Goal: Check status: Check status

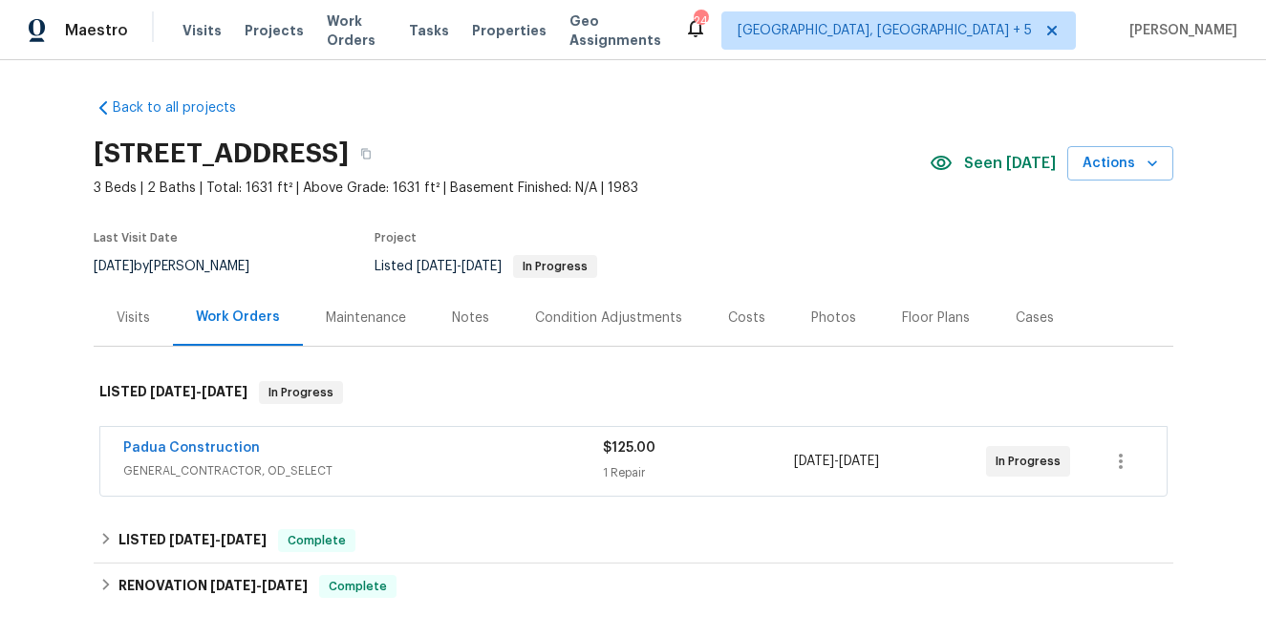
scroll to position [1, 0]
drag, startPoint x: 736, startPoint y: 315, endPoint x: 737, endPoint y: 342, distance: 26.8
click at [737, 315] on div "Costs" at bounding box center [746, 317] width 37 height 19
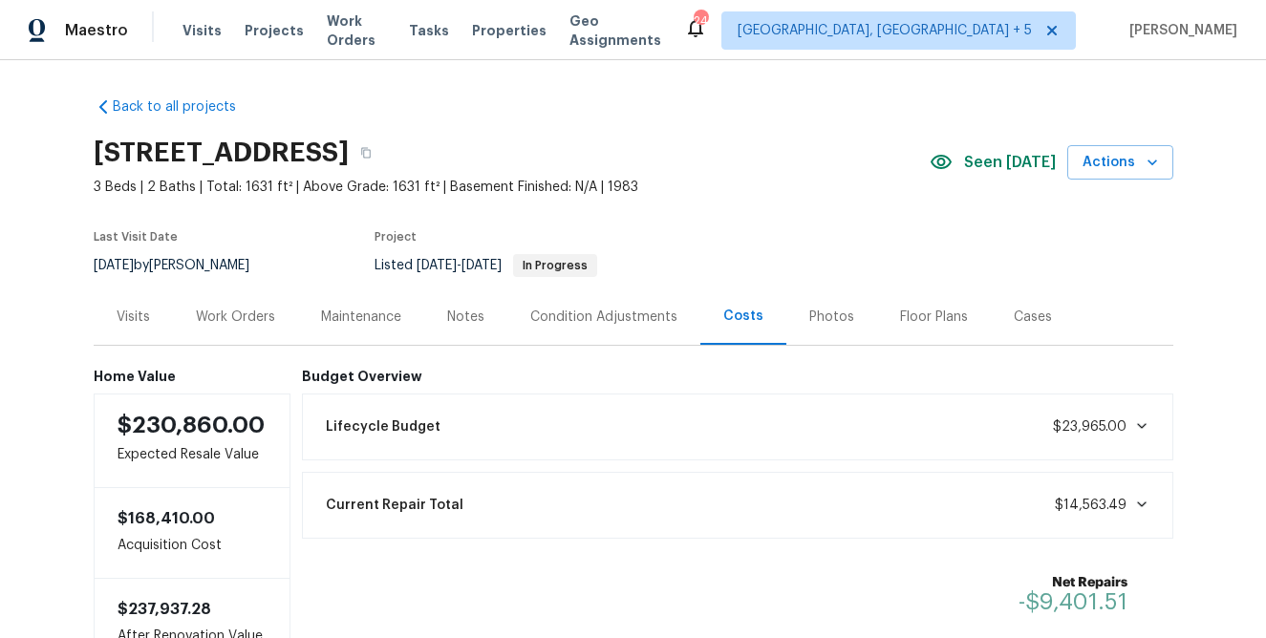
scroll to position [148, 0]
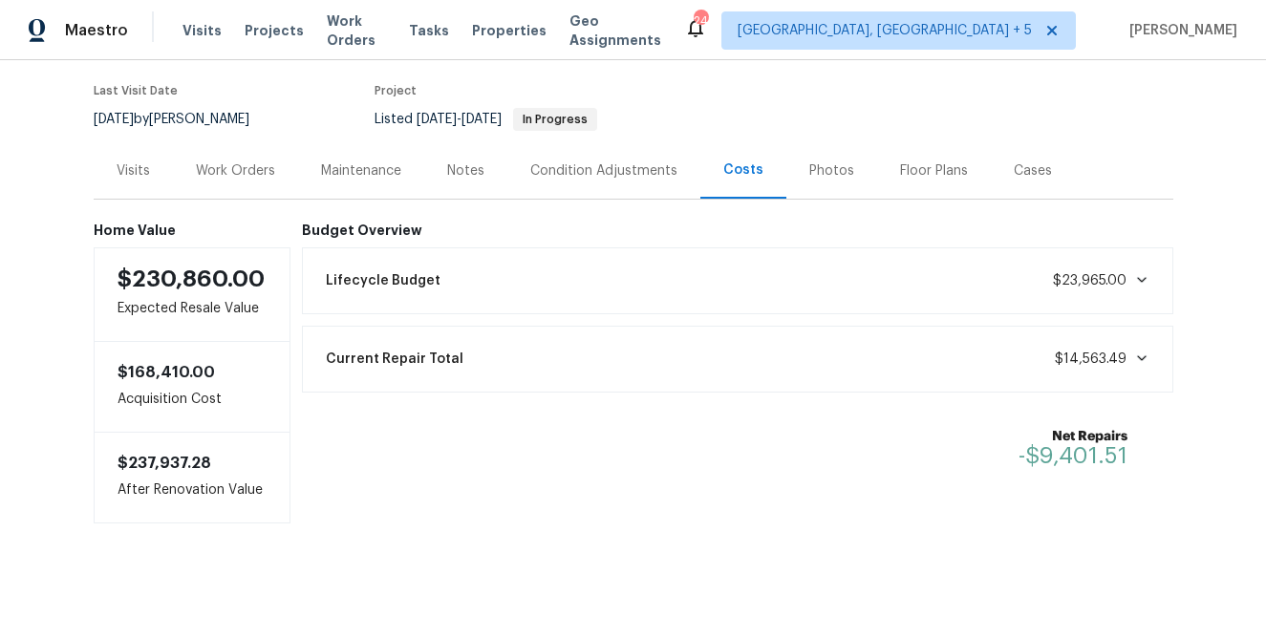
click at [1138, 365] on span "$14,563.49" at bounding box center [1102, 359] width 95 height 19
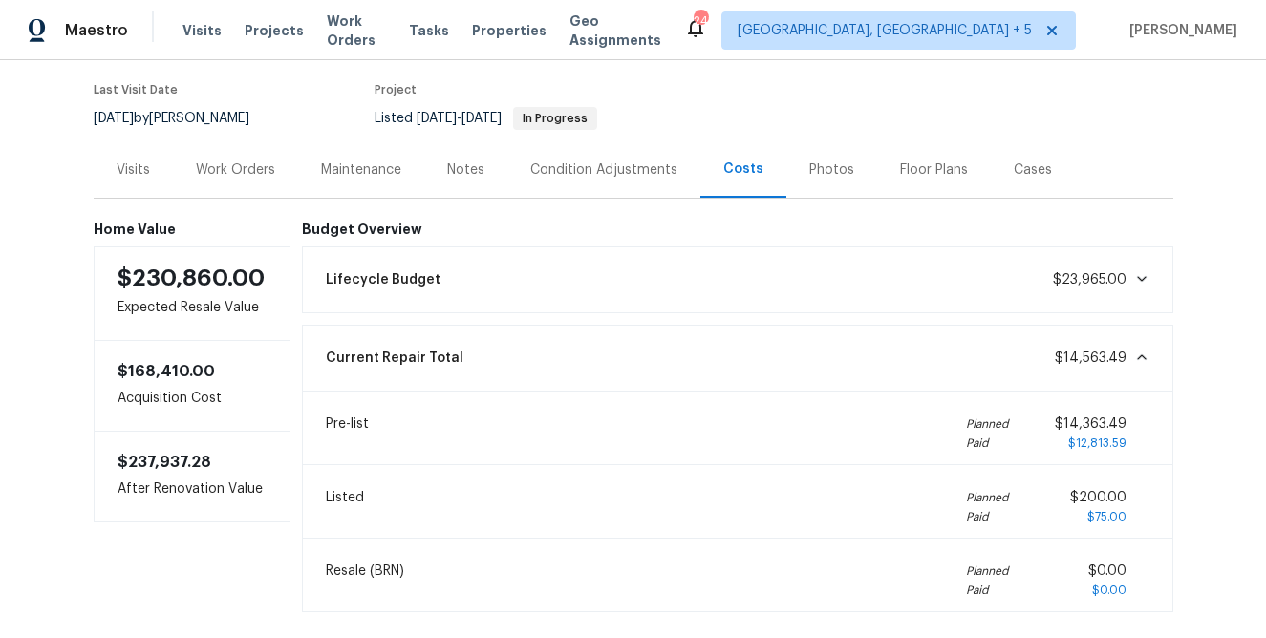
click at [418, 434] on div "Pre-list Planned Paid $14,363.49 $12,813.59" at bounding box center [737, 428] width 847 height 50
click at [216, 175] on div "Work Orders" at bounding box center [235, 170] width 79 height 19
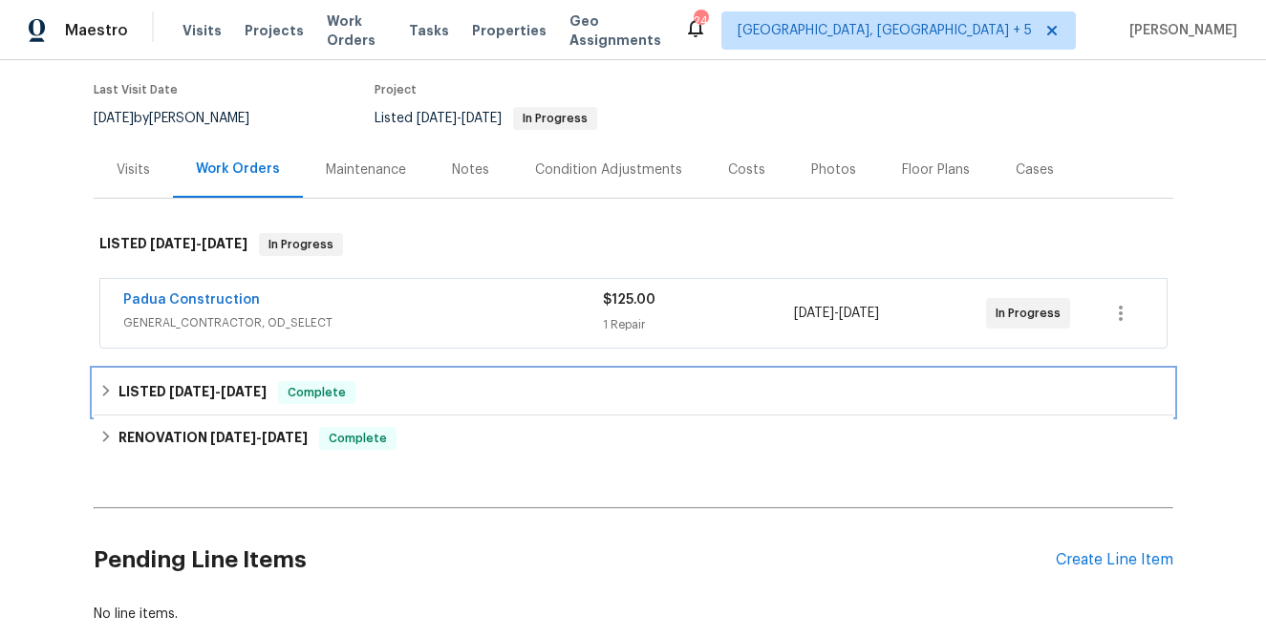
click at [161, 398] on h6 "LISTED 8/6/25 - 8/7/25" at bounding box center [192, 392] width 148 height 23
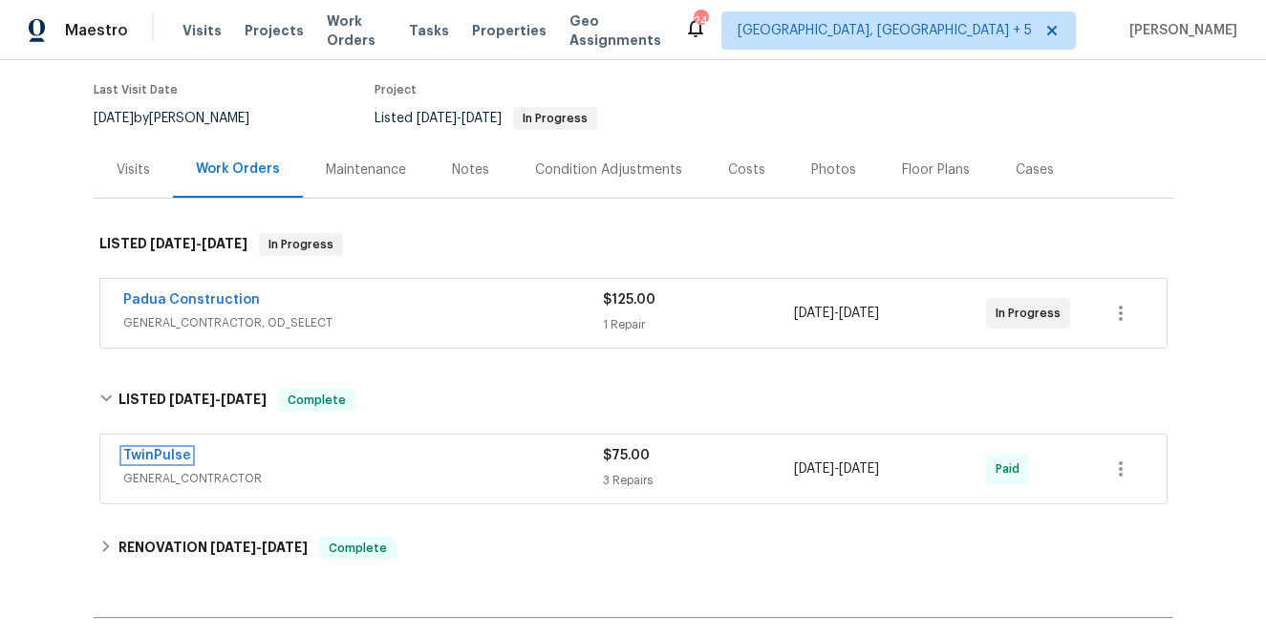
click at [147, 461] on link "TwinPulse" at bounding box center [157, 455] width 68 height 13
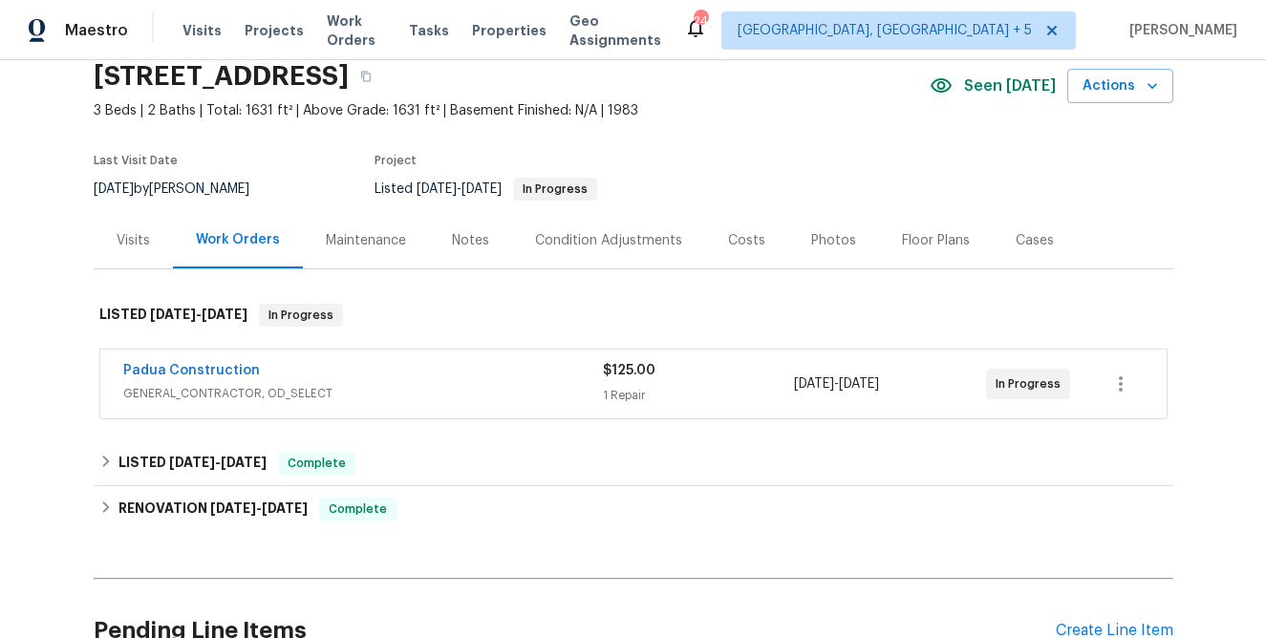
scroll to position [79, 0]
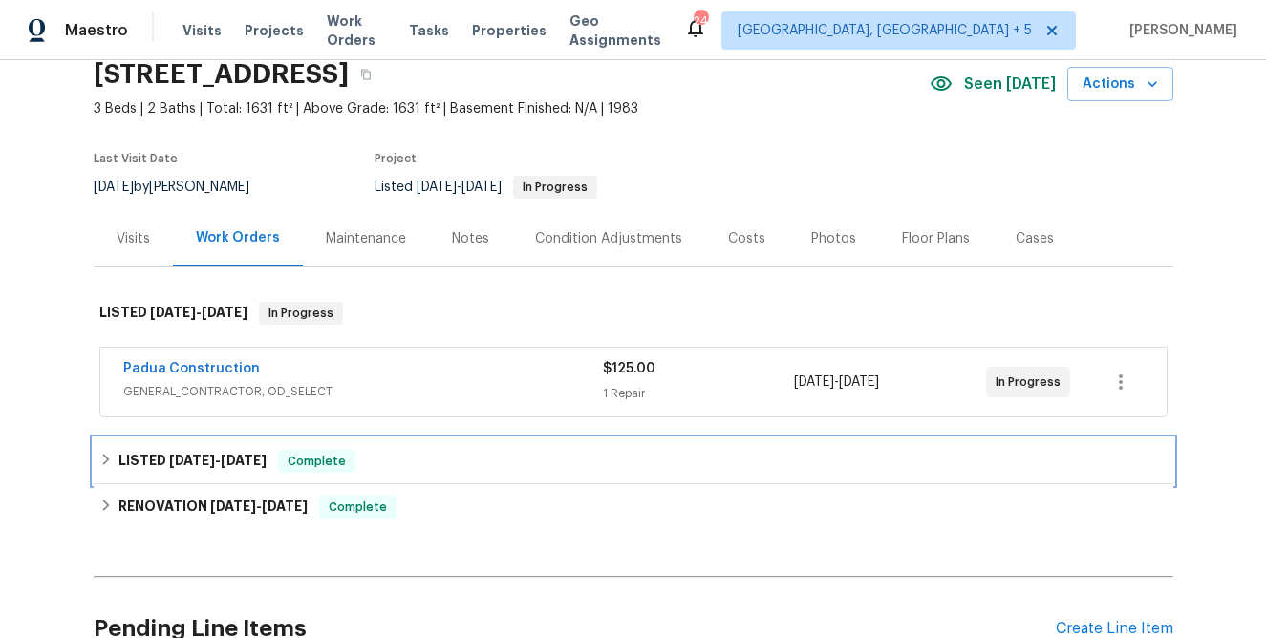
click at [183, 454] on span "[DATE]" at bounding box center [192, 460] width 46 height 13
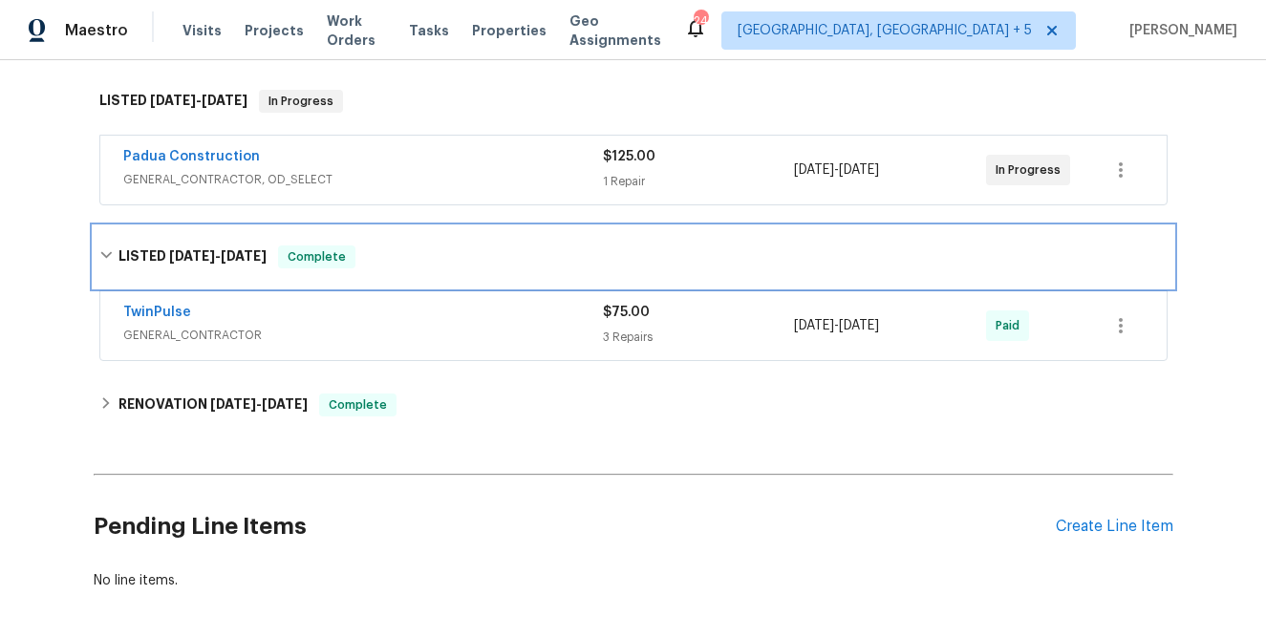
scroll to position [292, 0]
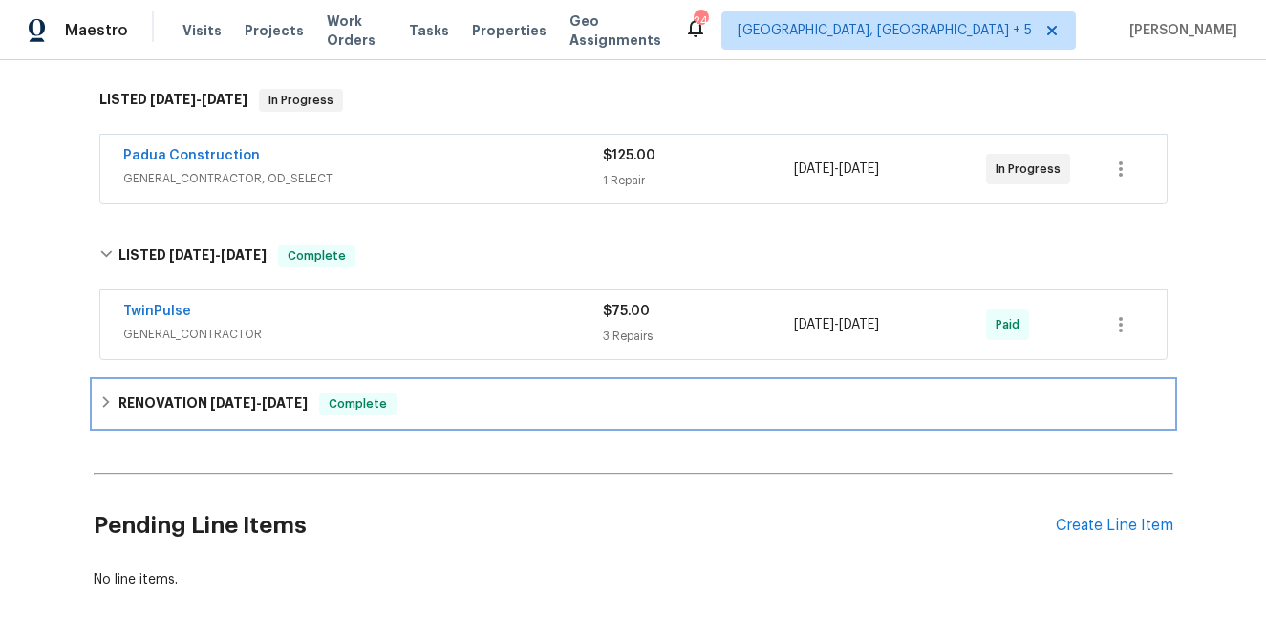
click at [199, 394] on h6 "RENOVATION [DATE] - [DATE]" at bounding box center [212, 404] width 189 height 23
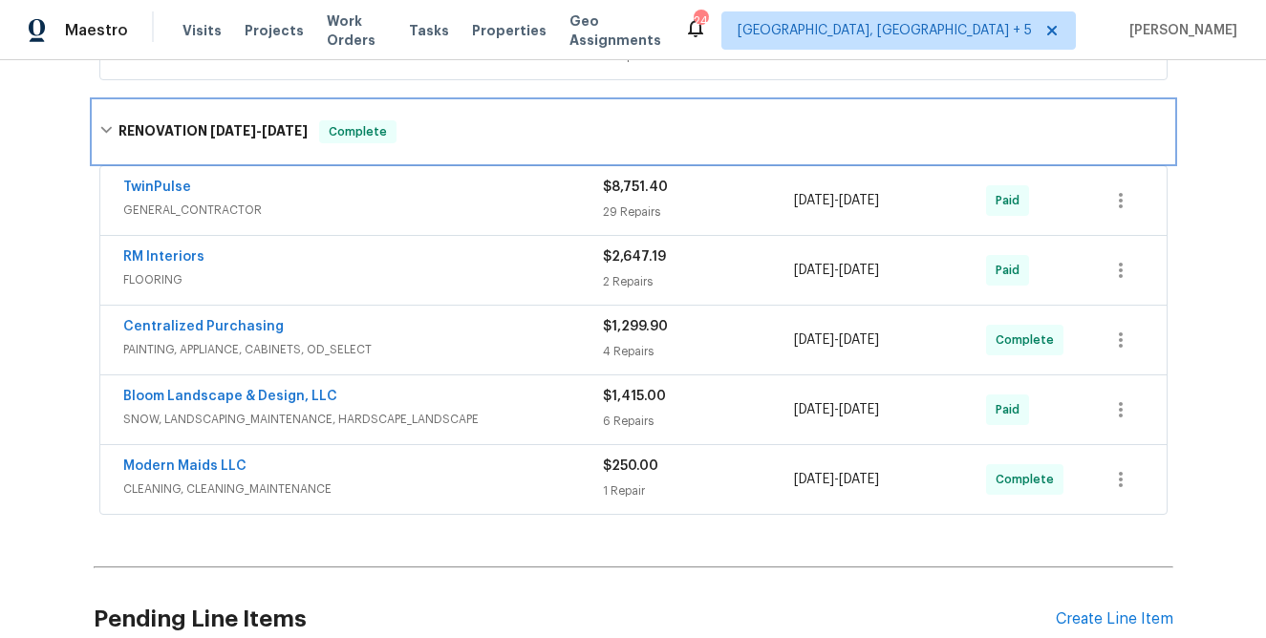
scroll to position [0, 0]
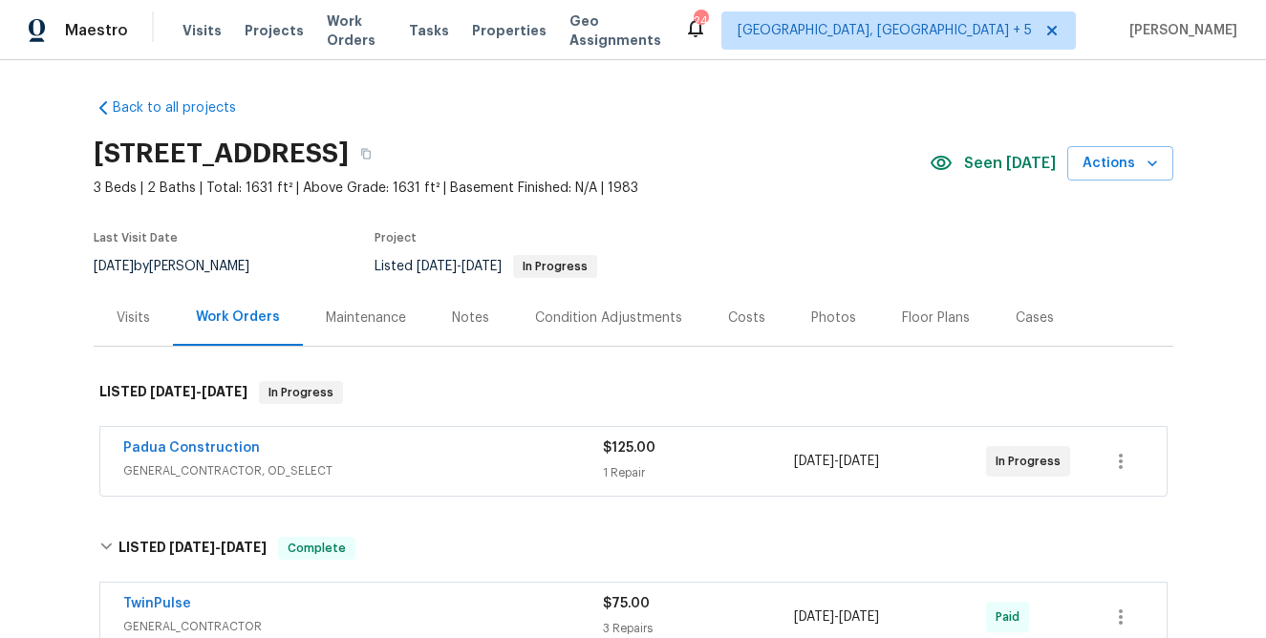
click at [135, 324] on div "Visits" at bounding box center [133, 318] width 33 height 19
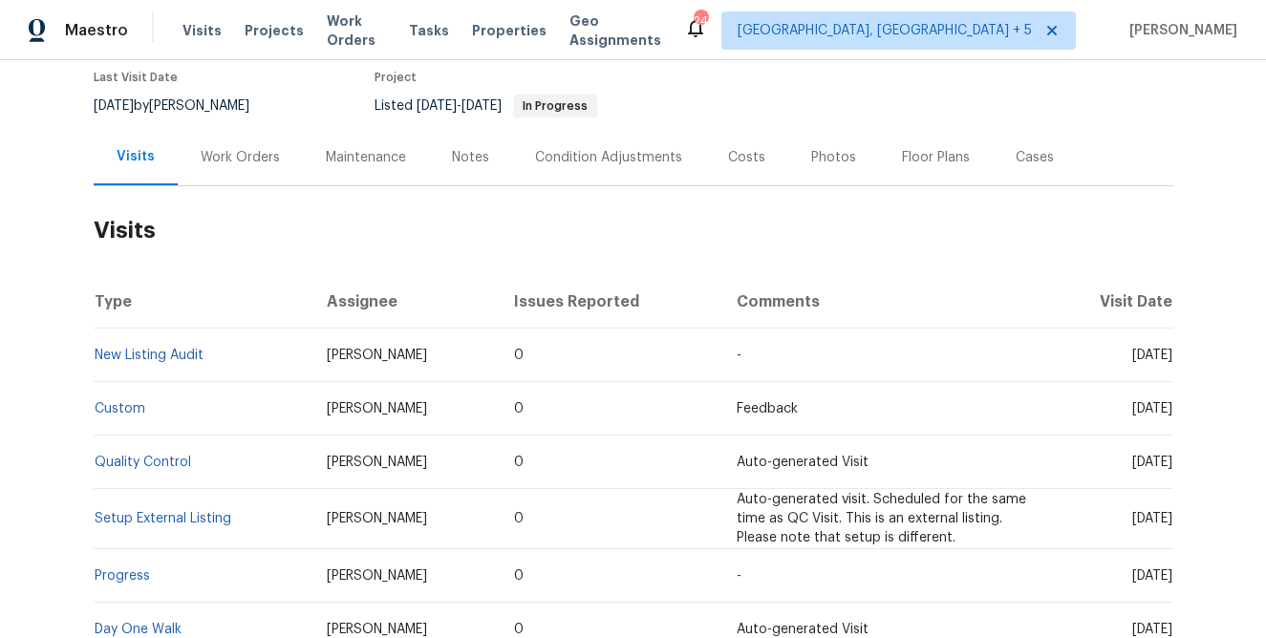
scroll to position [162, 0]
click at [123, 355] on link "New Listing Audit" at bounding box center [149, 353] width 109 height 13
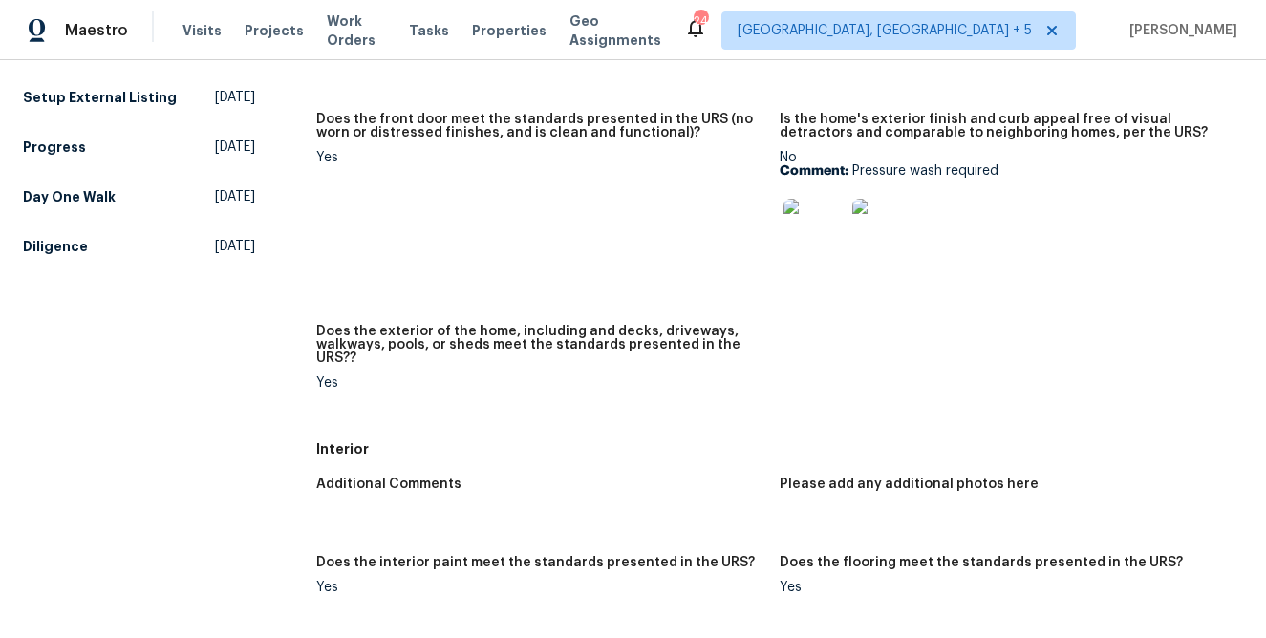
scroll to position [306, 0]
click at [822, 226] on img at bounding box center [814, 228] width 61 height 61
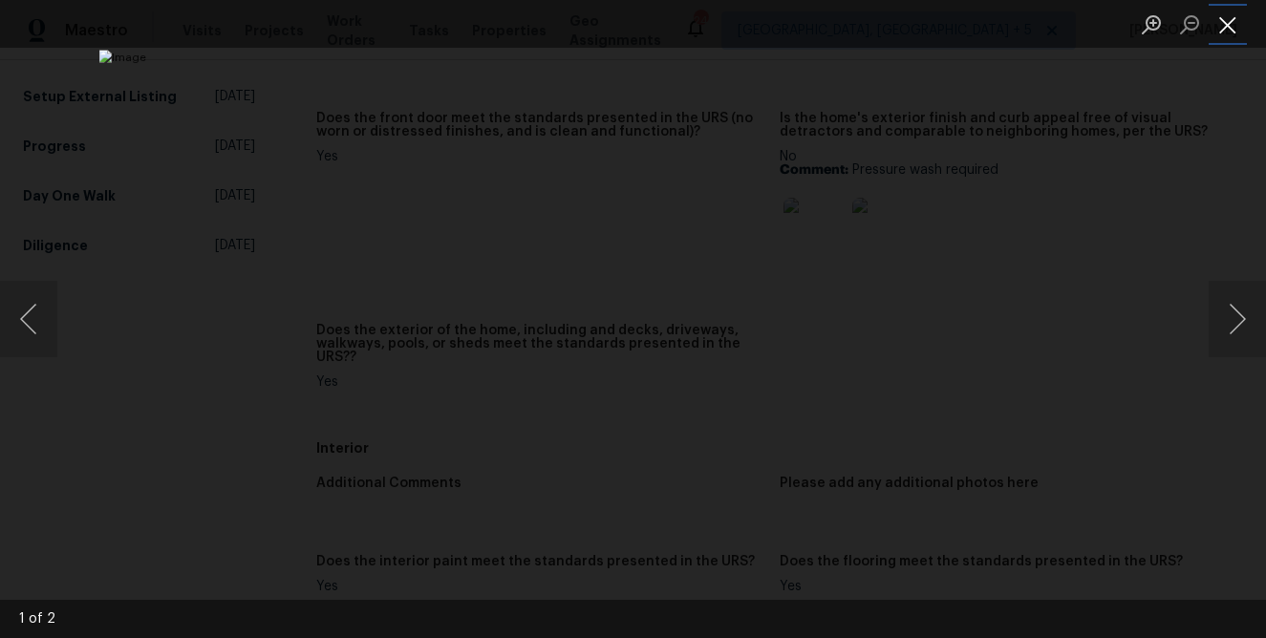
click at [1226, 23] on button "Close lightbox" at bounding box center [1228, 24] width 38 height 33
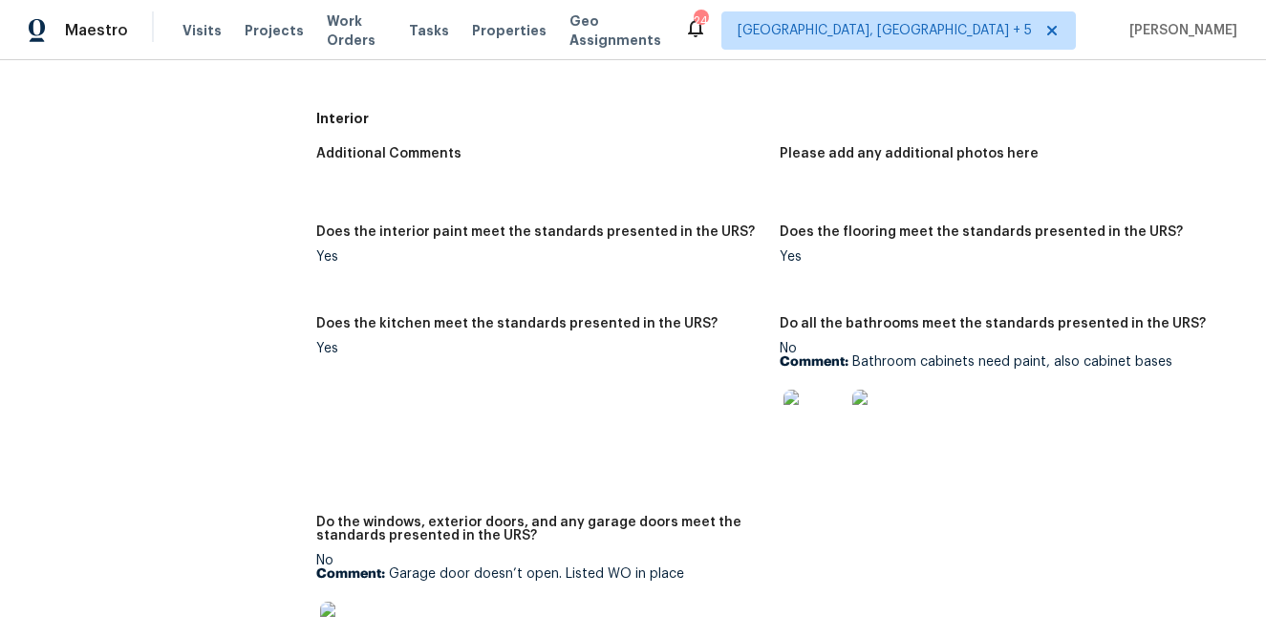
scroll to position [670, 0]
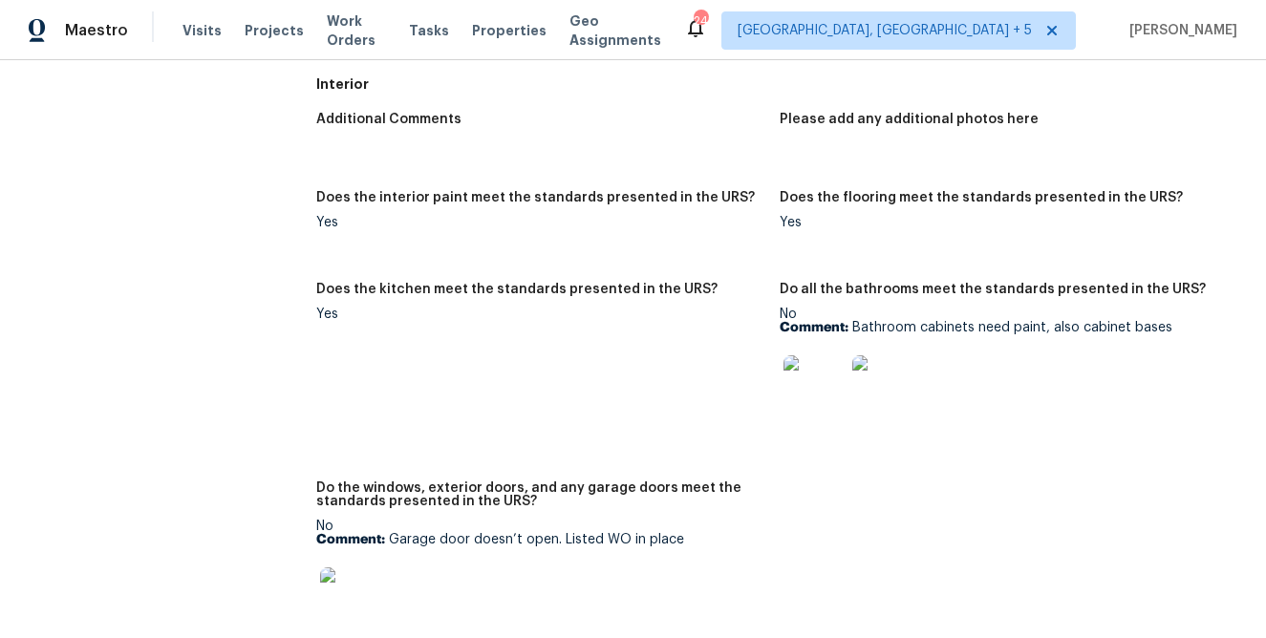
click at [793, 384] on img at bounding box center [814, 385] width 61 height 61
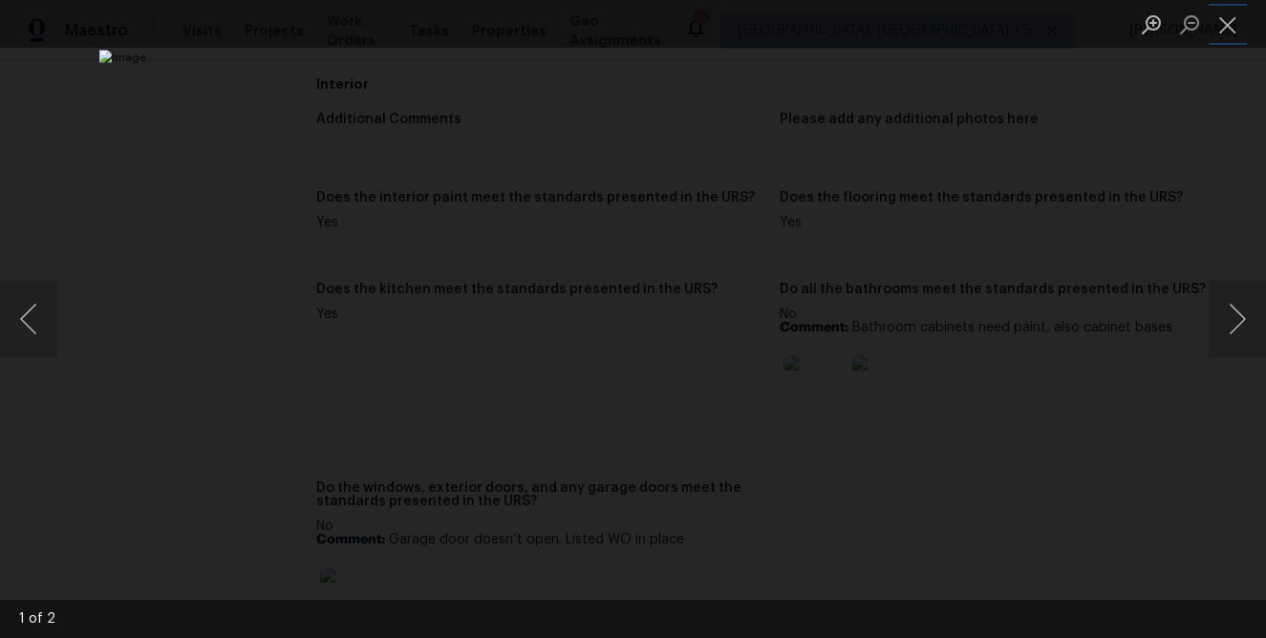
drag, startPoint x: 1221, startPoint y: 24, endPoint x: 904, endPoint y: 220, distance: 372.9
click at [1221, 24] on button "Close lightbox" at bounding box center [1228, 24] width 38 height 33
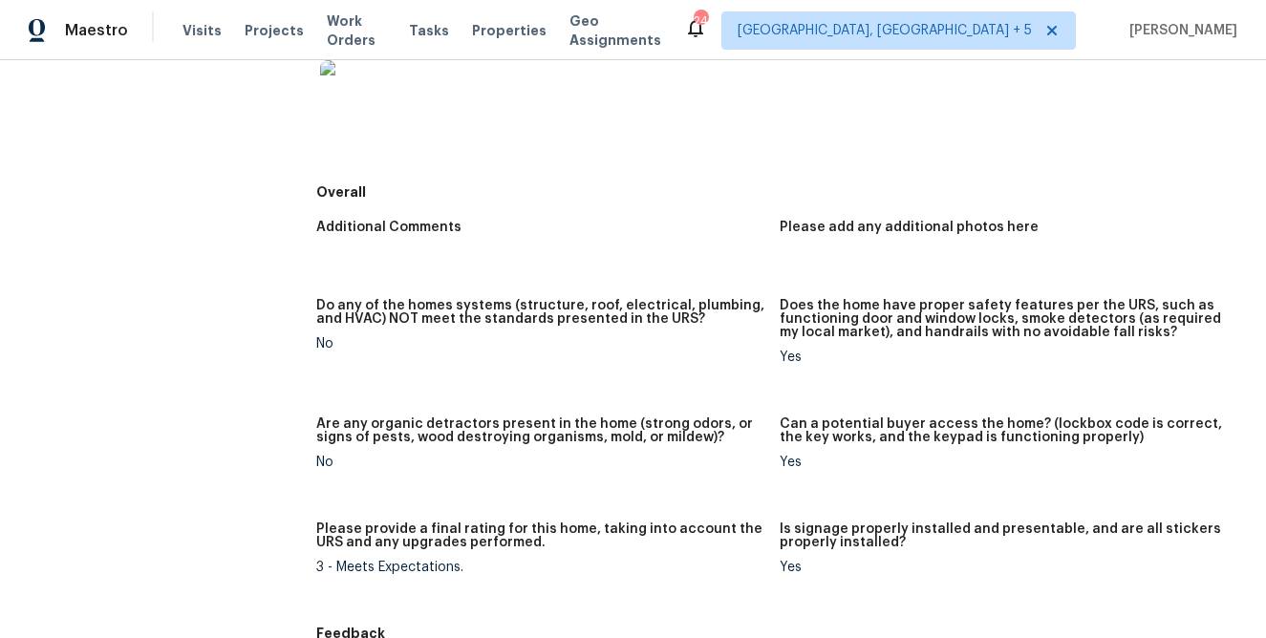
scroll to position [0, 0]
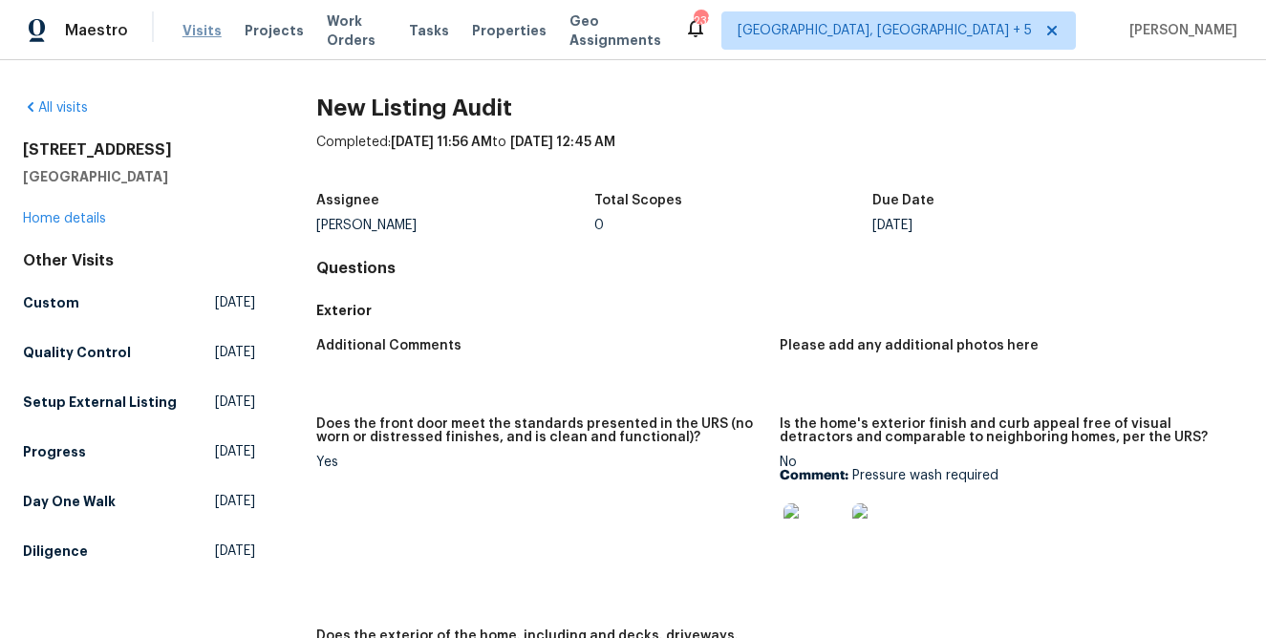
click at [200, 32] on span "Visits" at bounding box center [202, 30] width 39 height 19
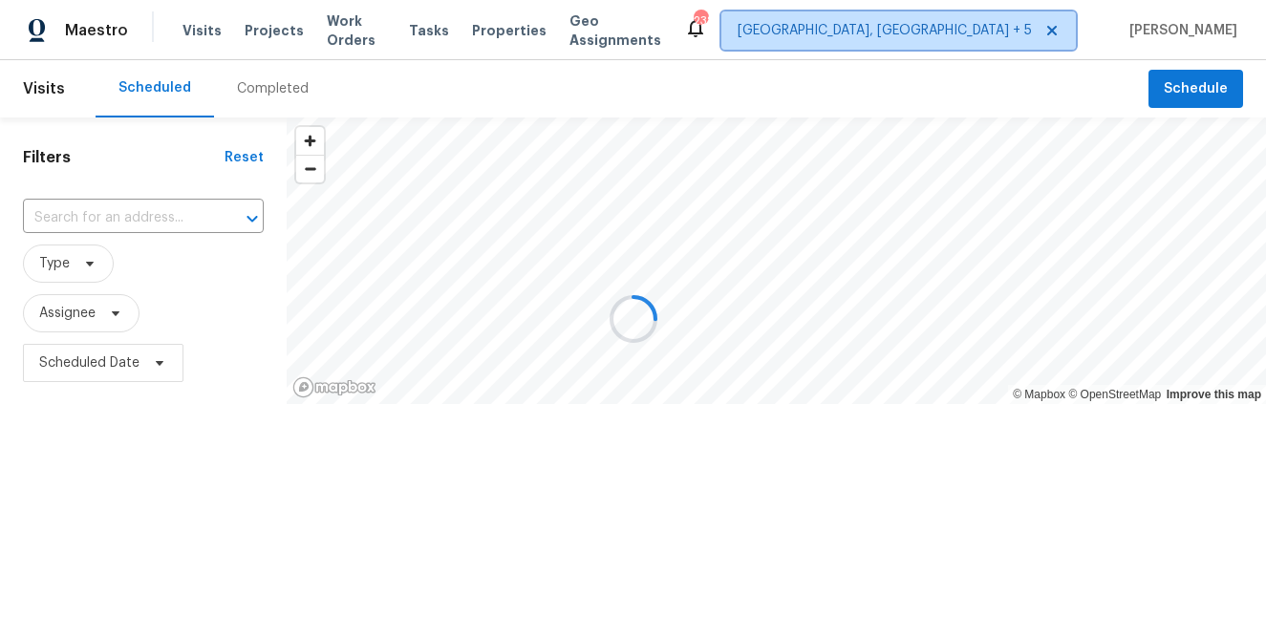
click at [949, 37] on span "Albuquerque, NM + 5" at bounding box center [885, 30] width 294 height 19
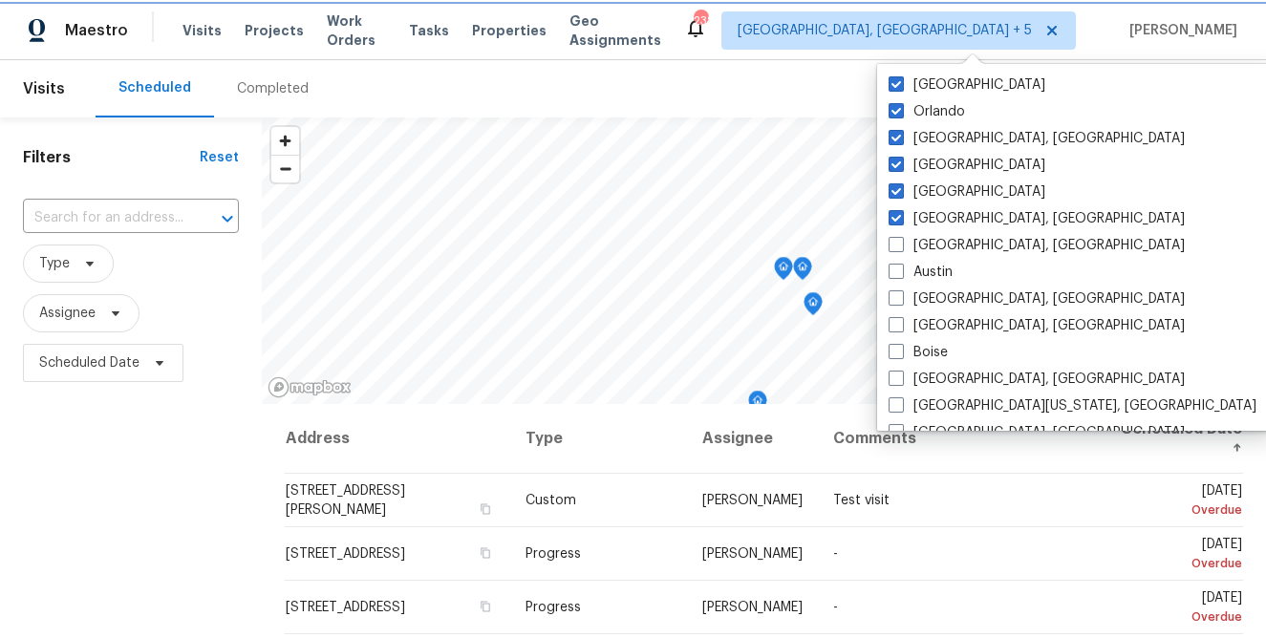
click at [947, 29] on span "Albuquerque, NM + 5" at bounding box center [885, 30] width 294 height 19
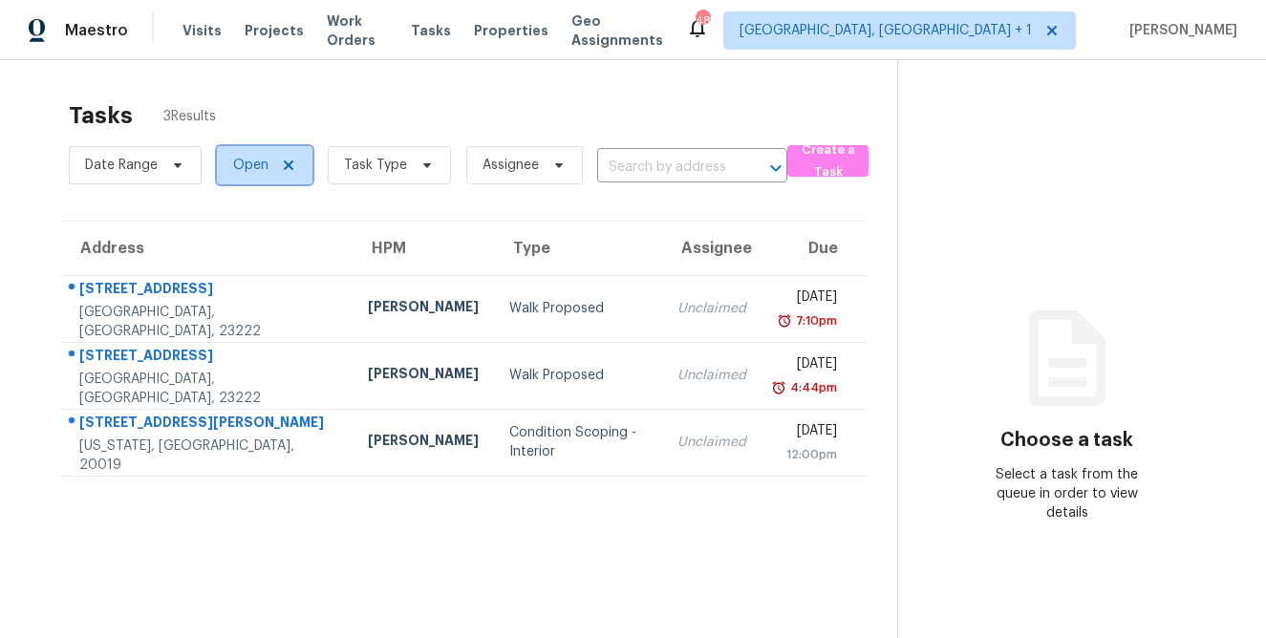
click at [290, 169] on icon at bounding box center [288, 165] width 15 height 15
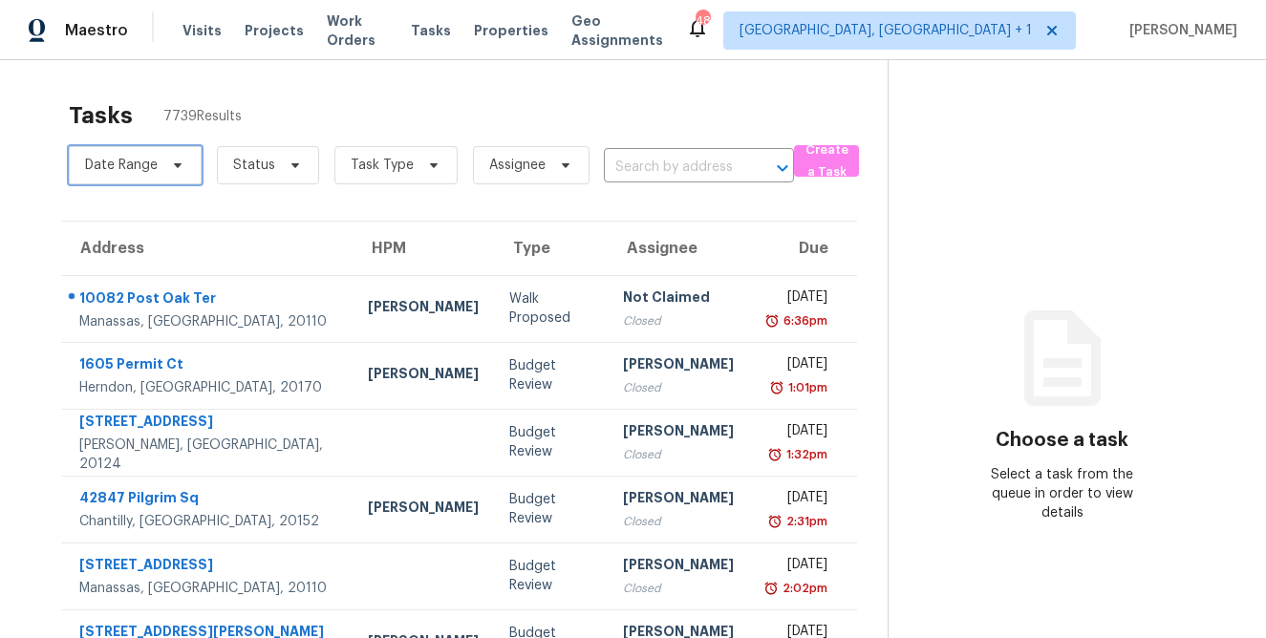
click at [133, 169] on span "Date Range" at bounding box center [121, 165] width 73 height 19
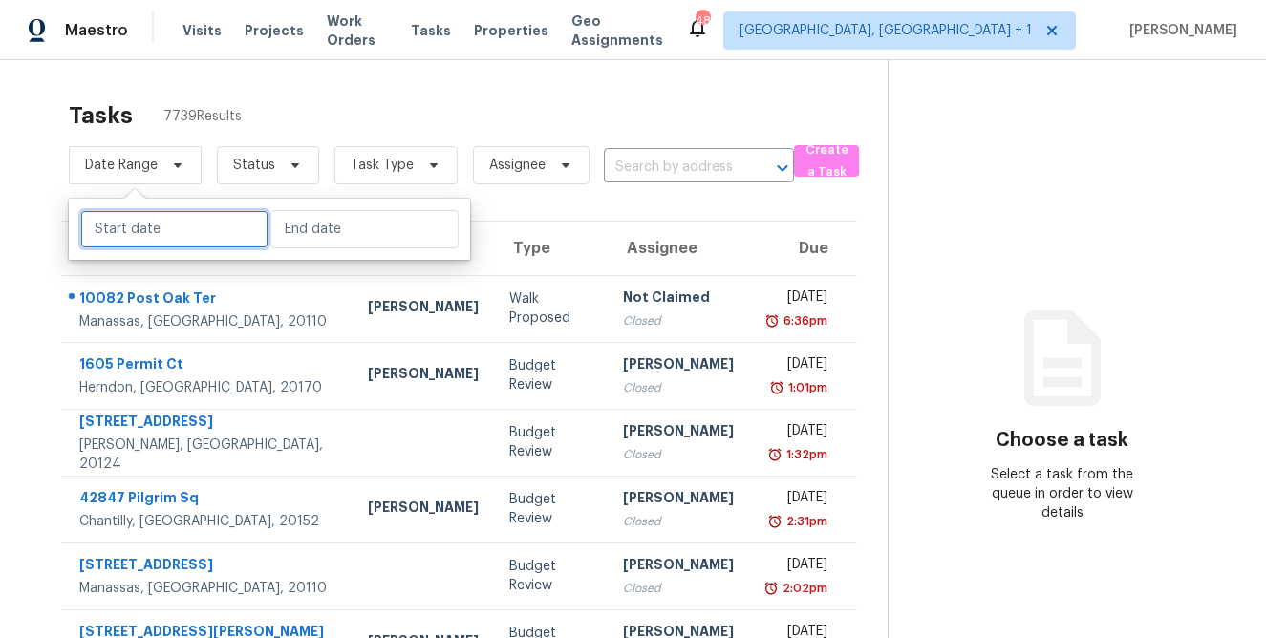
select select "7"
select select "2025"
select select "8"
select select "2025"
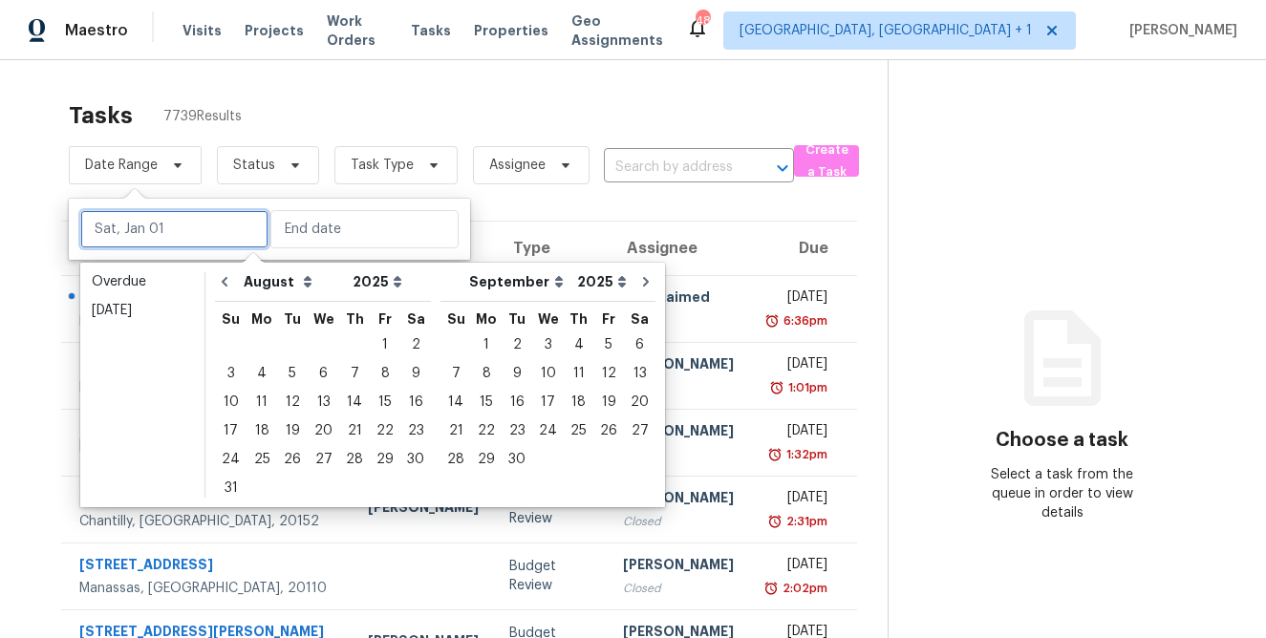
click at [125, 238] on input "text" at bounding box center [174, 229] width 188 height 38
click at [225, 285] on icon "Go to previous month" at bounding box center [225, 282] width 6 height 10
select select "6"
select select "7"
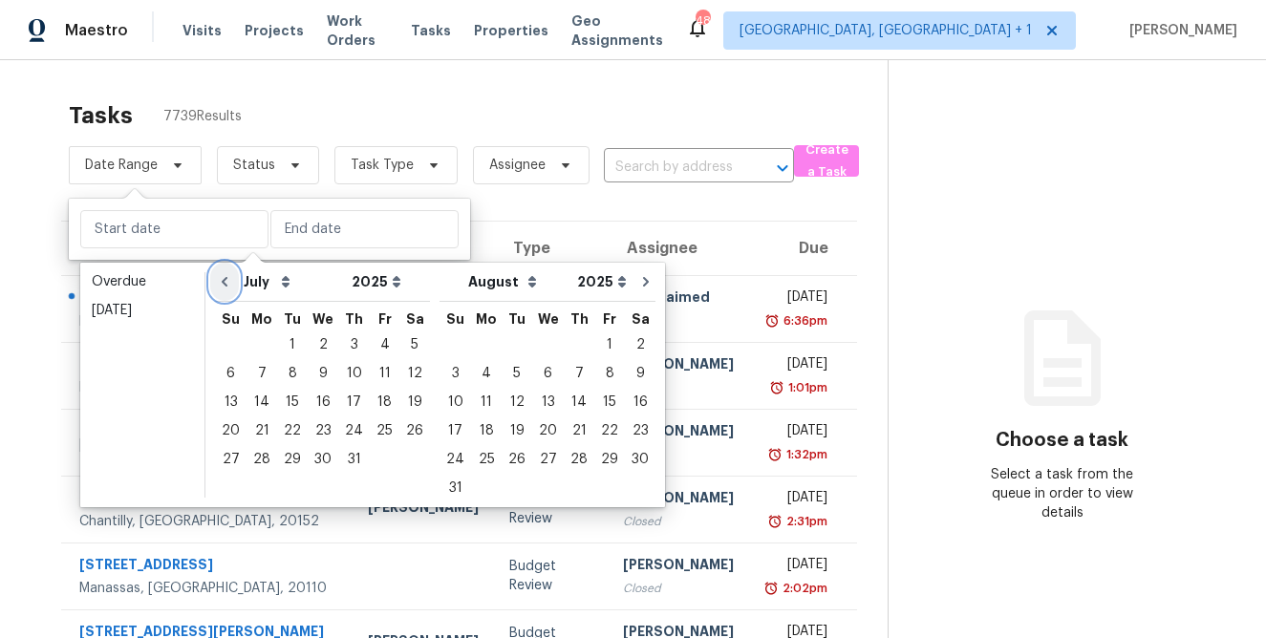
click at [225, 285] on icon "Go to previous month" at bounding box center [225, 282] width 6 height 10
select select "5"
select select "6"
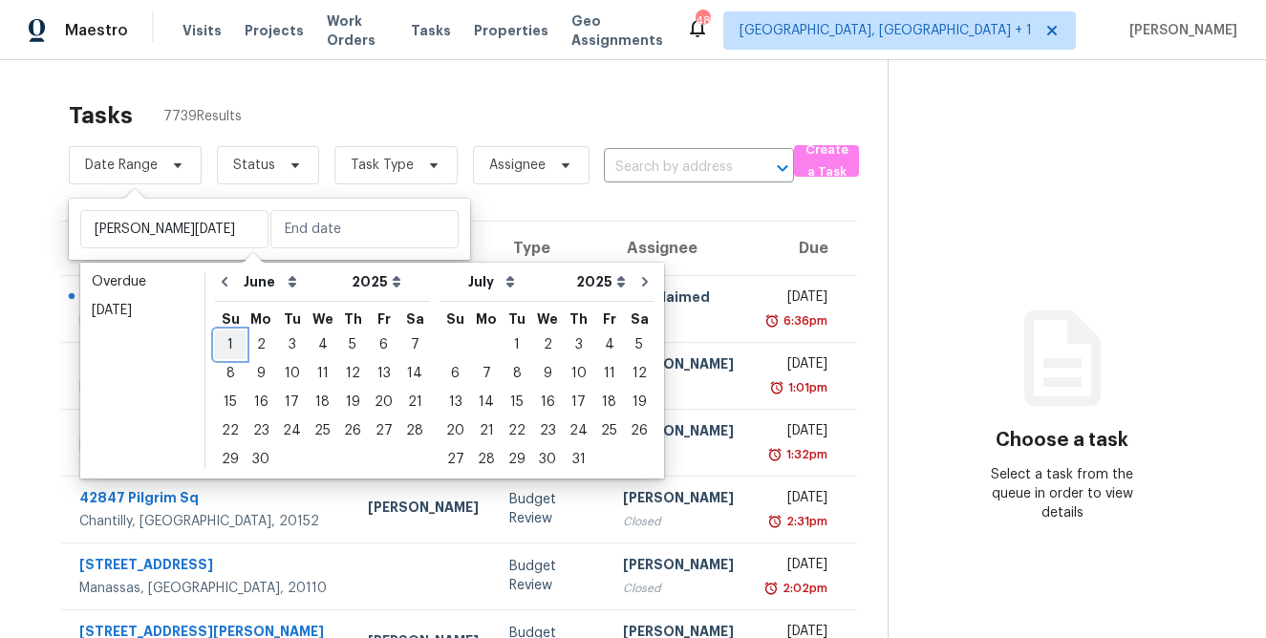
click at [228, 337] on div "1" at bounding box center [230, 345] width 31 height 27
type input "Sun, Jun 01"
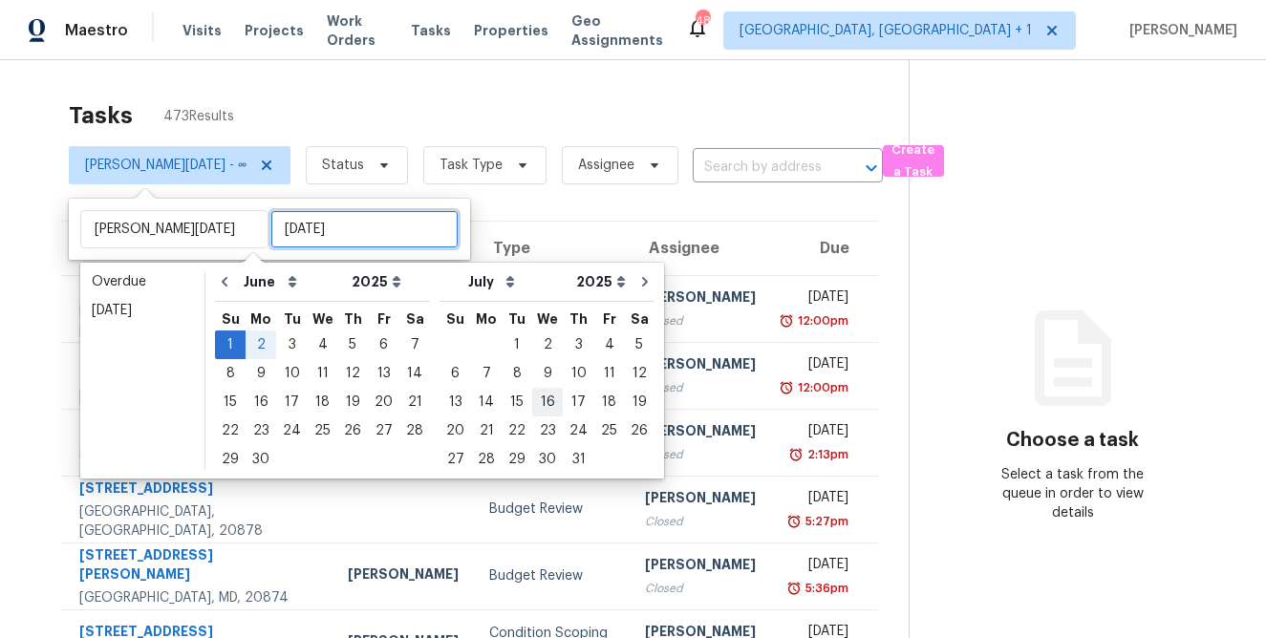
type input "Sat, Jun 07"
type input "Thu, Jul 24"
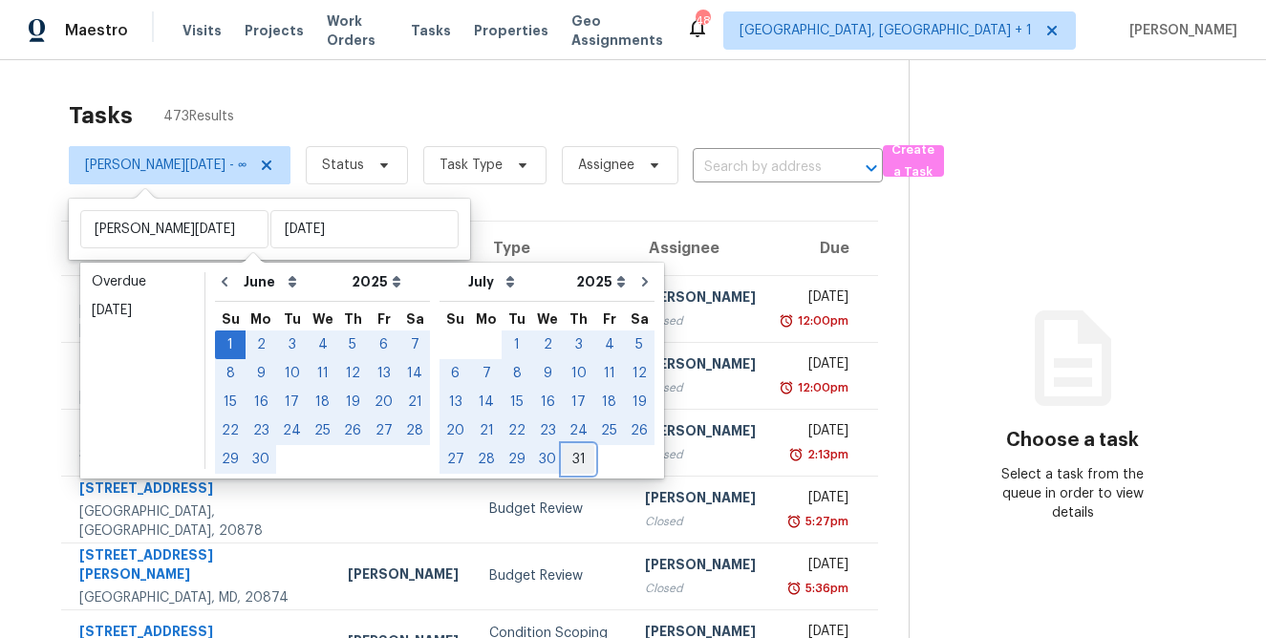
click at [563, 458] on div "31" at bounding box center [579, 459] width 32 height 27
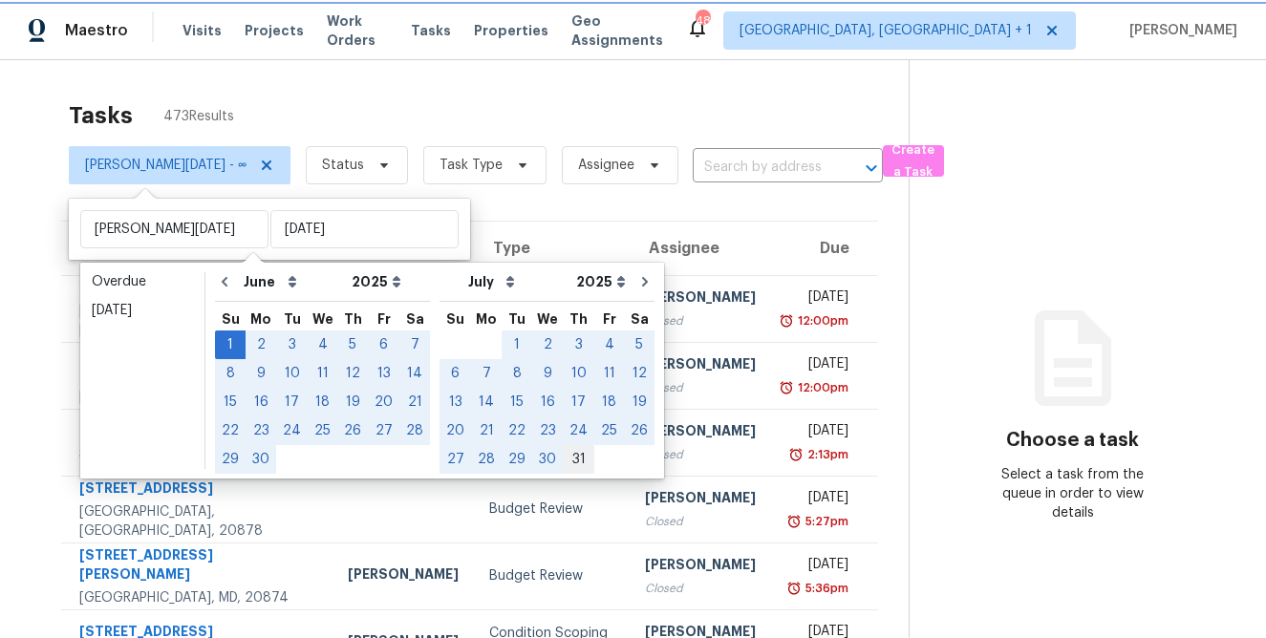
type input "Thu, Jul 31"
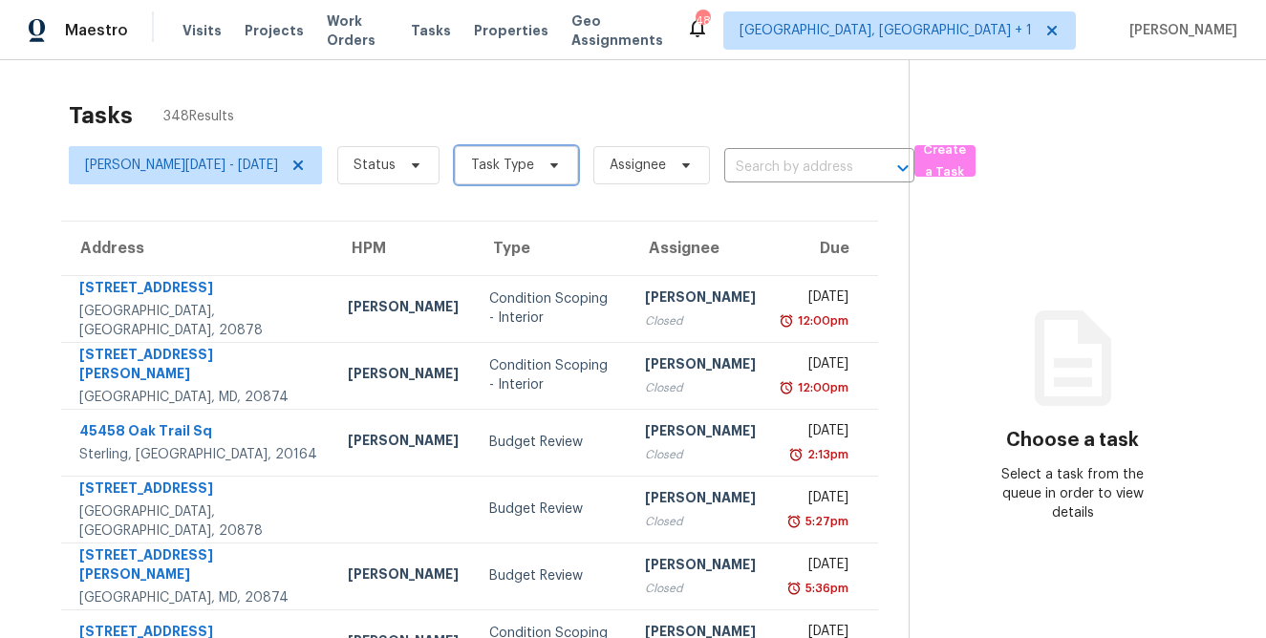
click at [499, 175] on span "Task Type" at bounding box center [516, 165] width 123 height 38
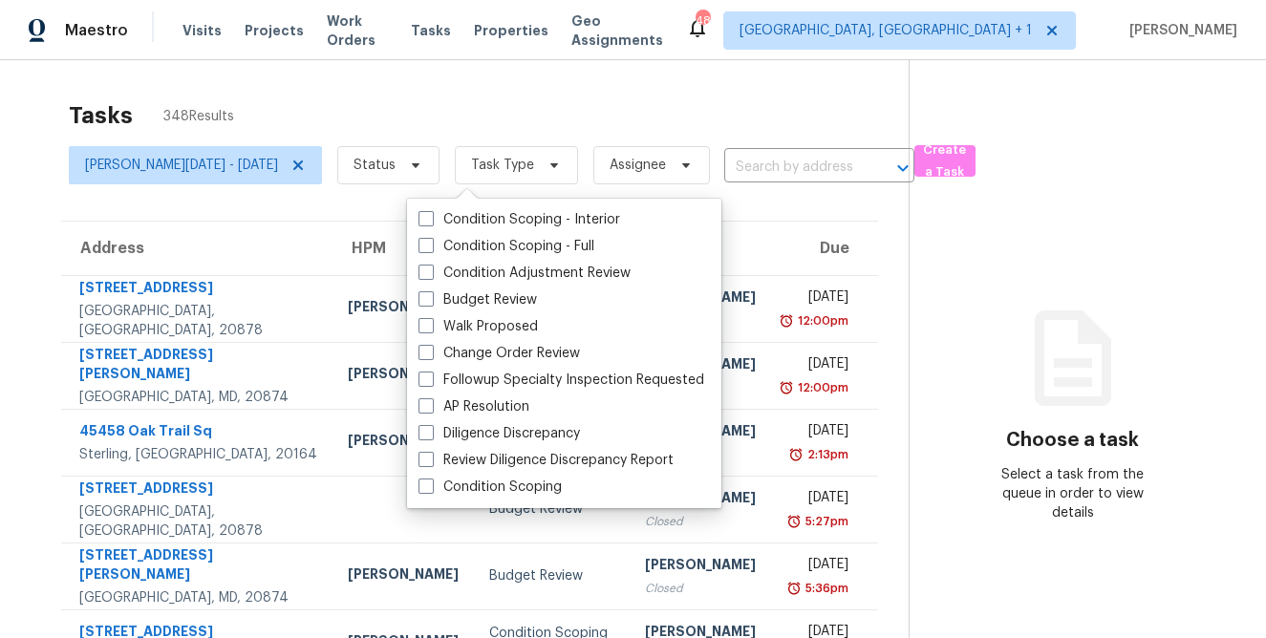
click at [359, 98] on div "Tasks 348 Results" at bounding box center [489, 116] width 840 height 50
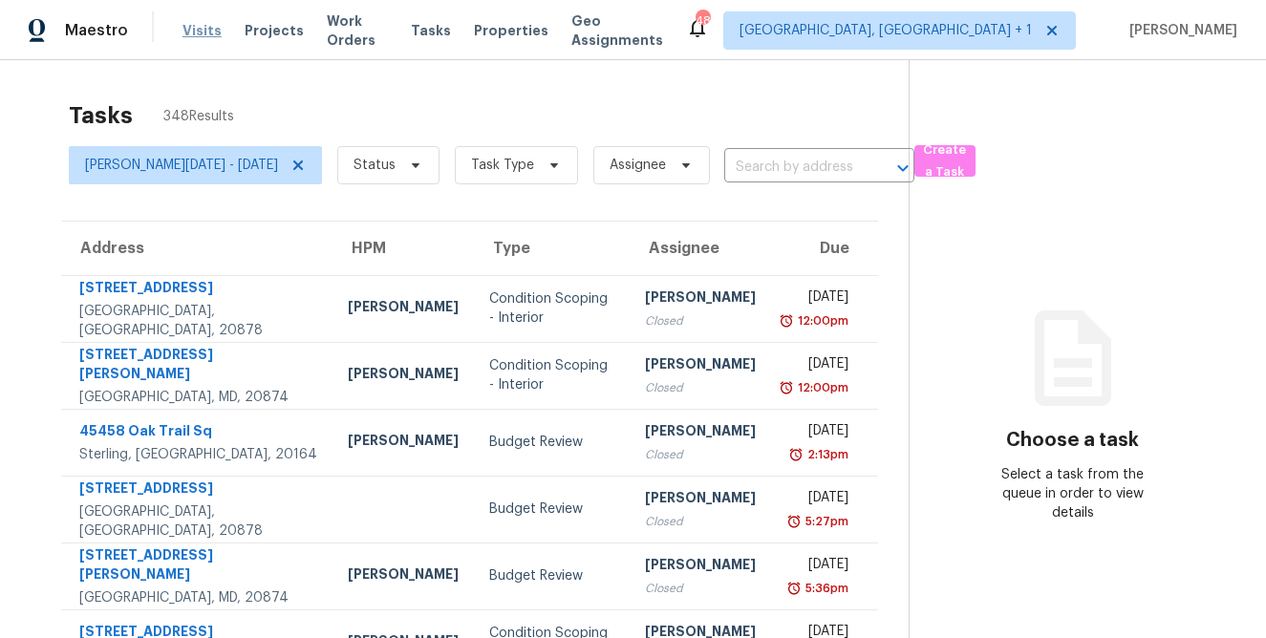
click at [186, 25] on span "Visits" at bounding box center [202, 30] width 39 height 19
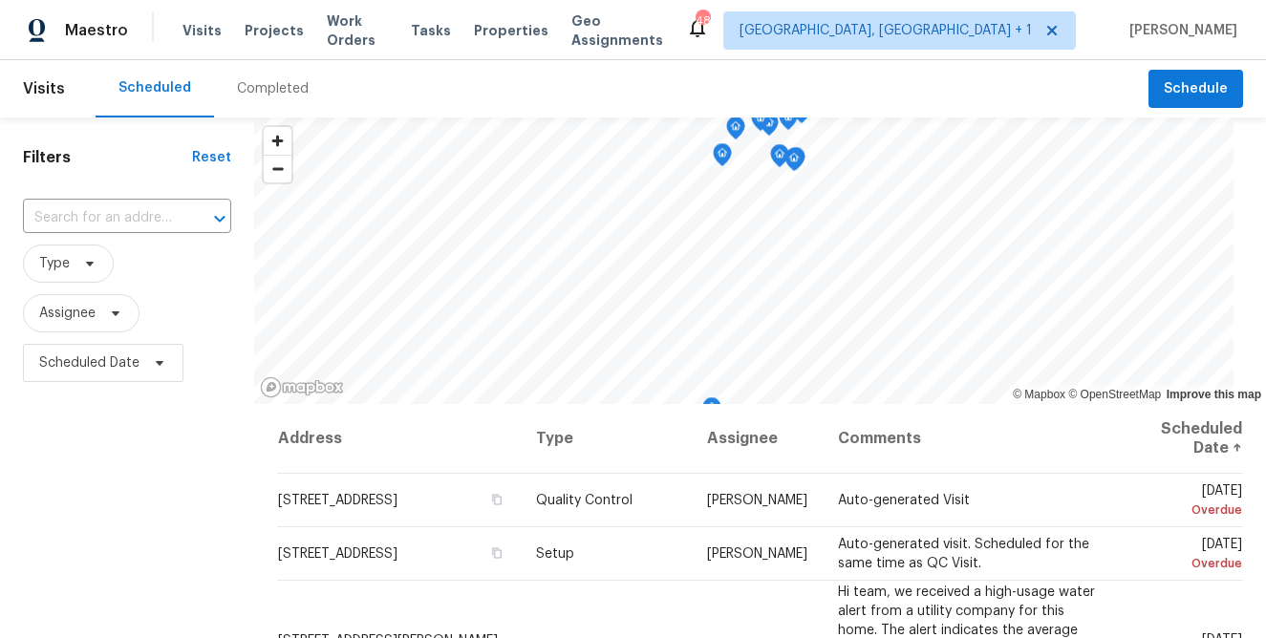
click at [259, 90] on div "Completed" at bounding box center [273, 88] width 72 height 19
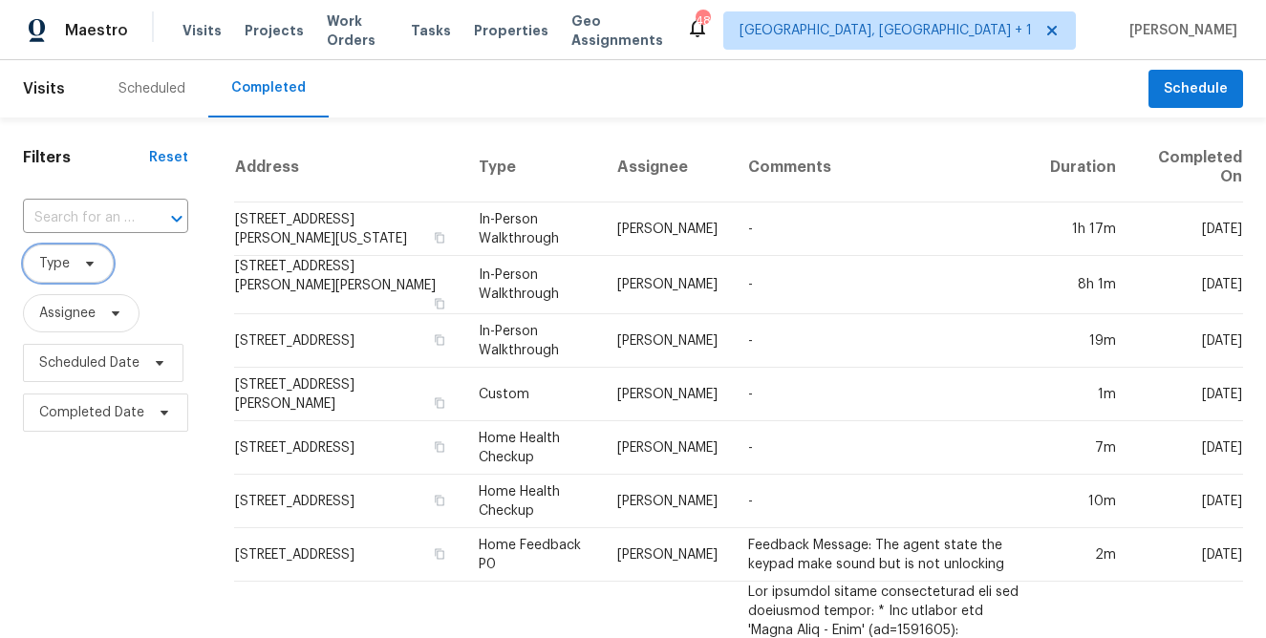
click at [80, 265] on span at bounding box center [86, 263] width 21 height 15
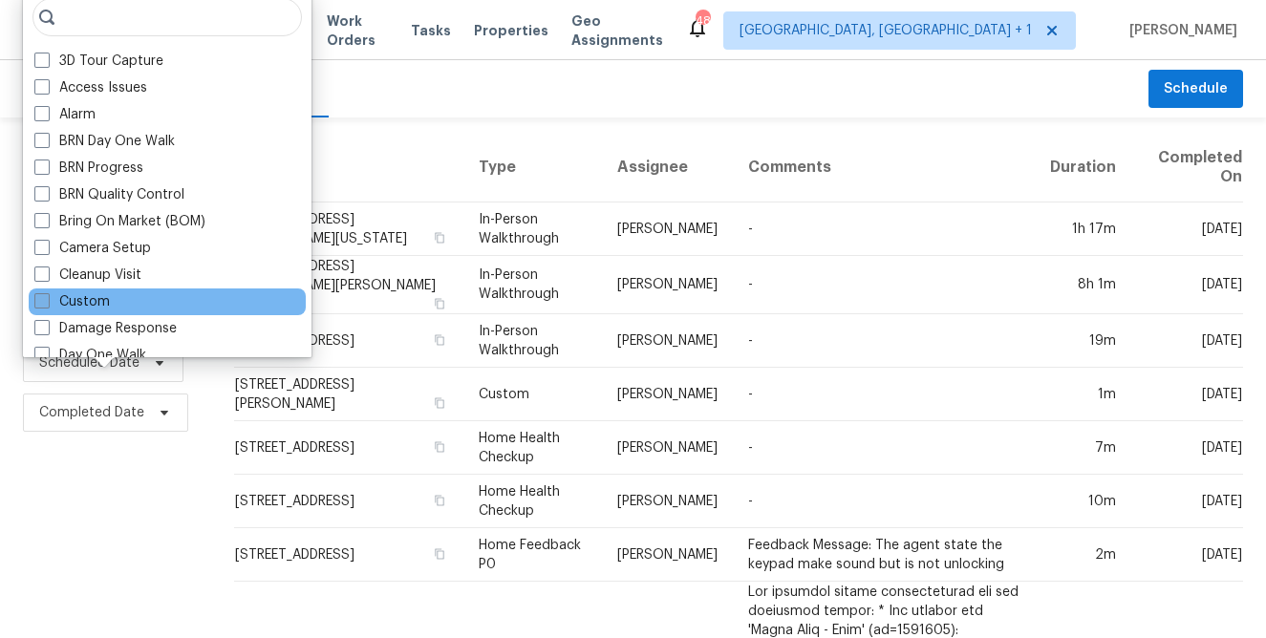
click at [88, 302] on label "Custom" at bounding box center [71, 301] width 75 height 19
click at [47, 302] on input "Custom" at bounding box center [40, 298] width 12 height 12
checkbox input "true"
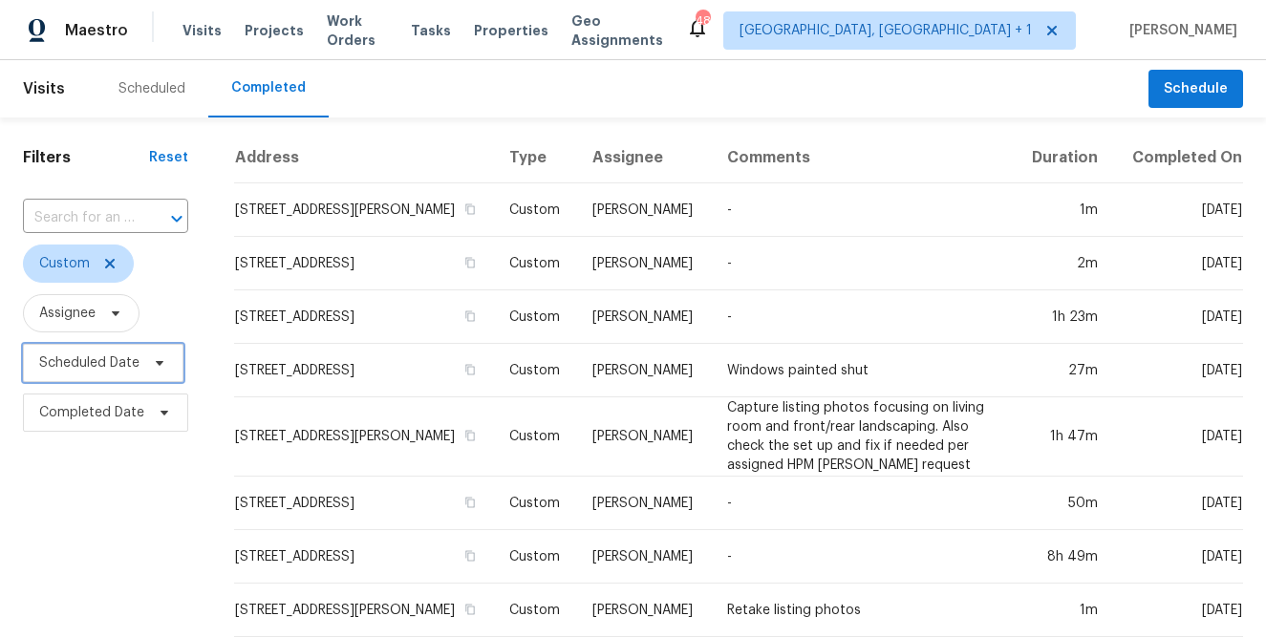
click at [104, 362] on span "Scheduled Date" at bounding box center [89, 363] width 100 height 19
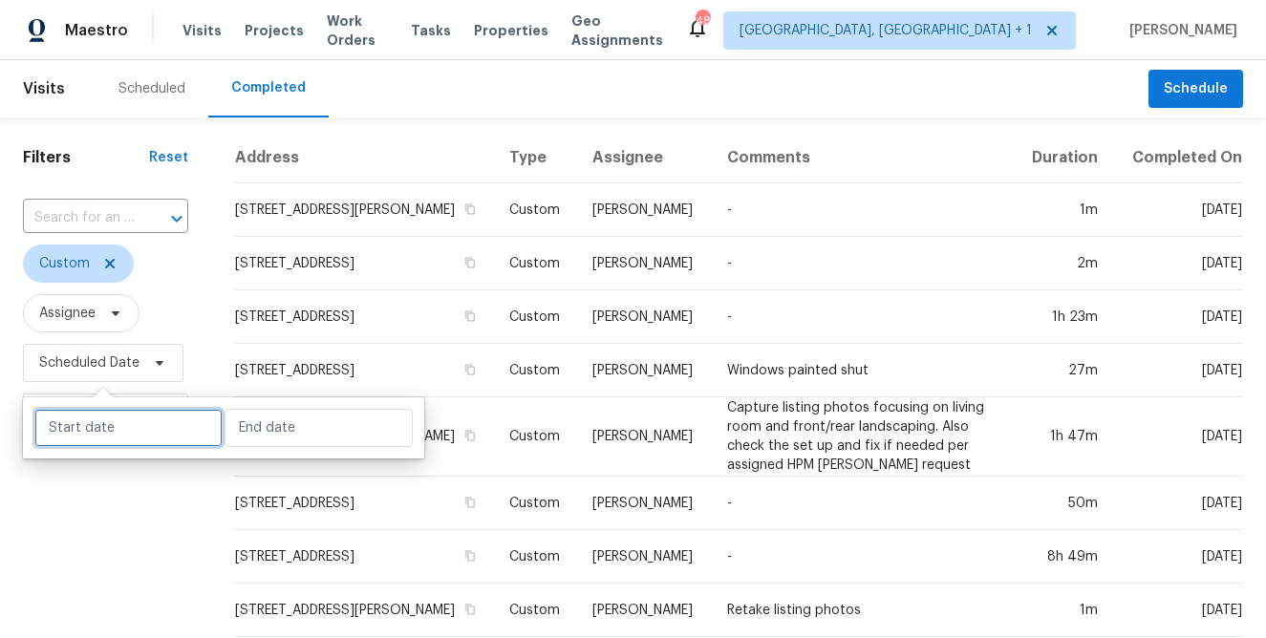
select select "7"
select select "2025"
select select "8"
select select "2025"
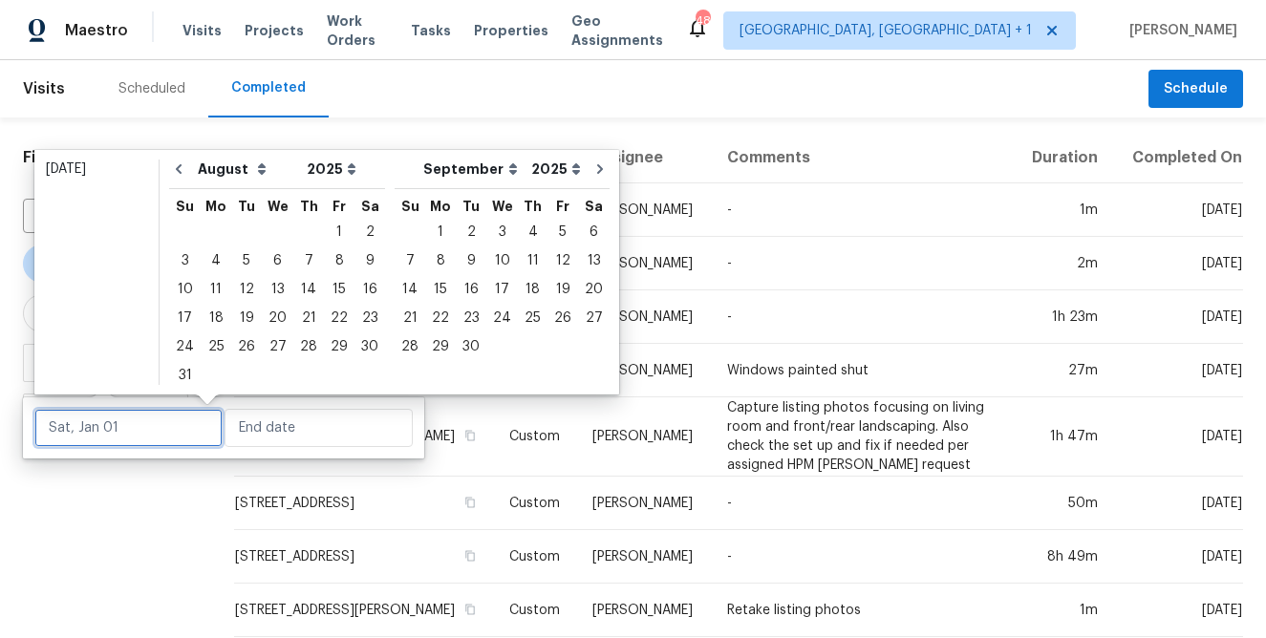
click at [103, 442] on input "text" at bounding box center [128, 428] width 188 height 38
type input "Wed, Aug 06"
click at [177, 168] on icon "Go to previous month" at bounding box center [179, 169] width 6 height 10
select select "6"
select select "7"
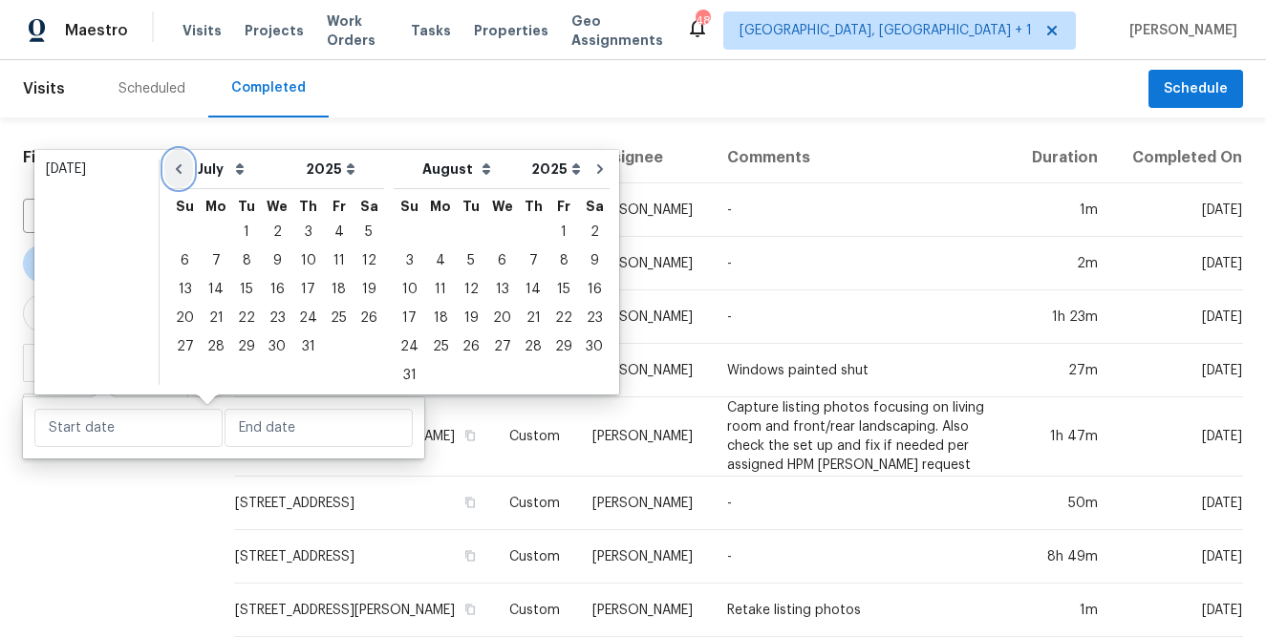
click at [177, 168] on icon "Go to previous month" at bounding box center [179, 169] width 6 height 10
select select "5"
select select "6"
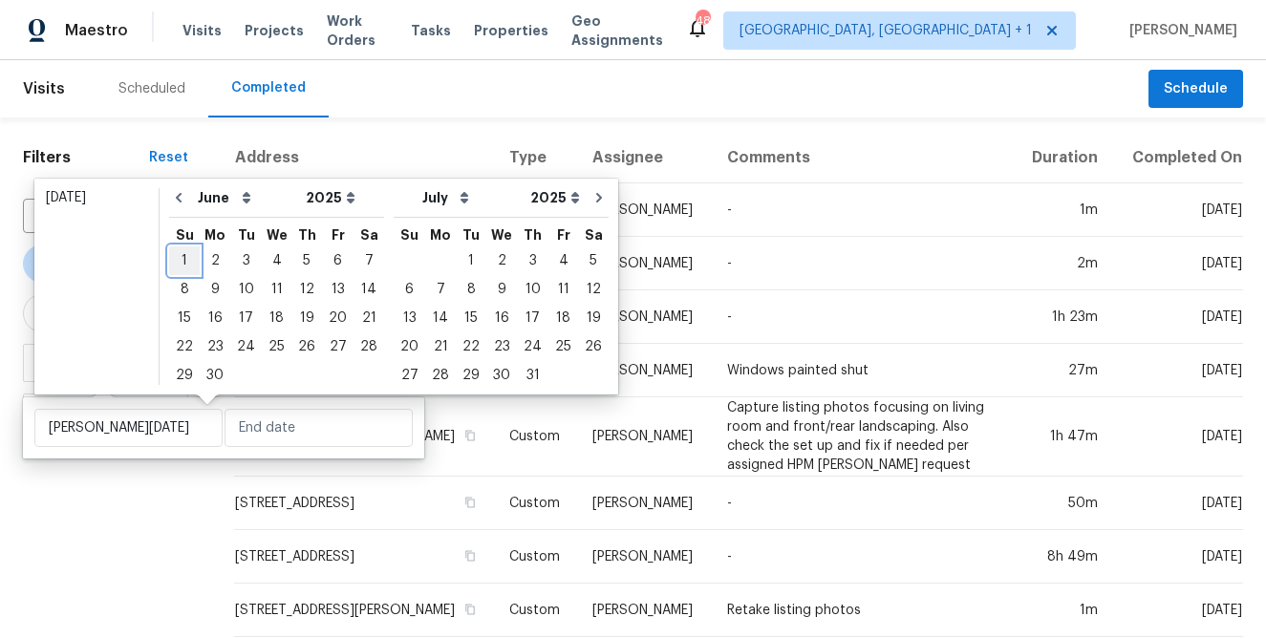
click at [189, 260] on div "1" at bounding box center [184, 260] width 31 height 27
type input "Sun, Jun 01"
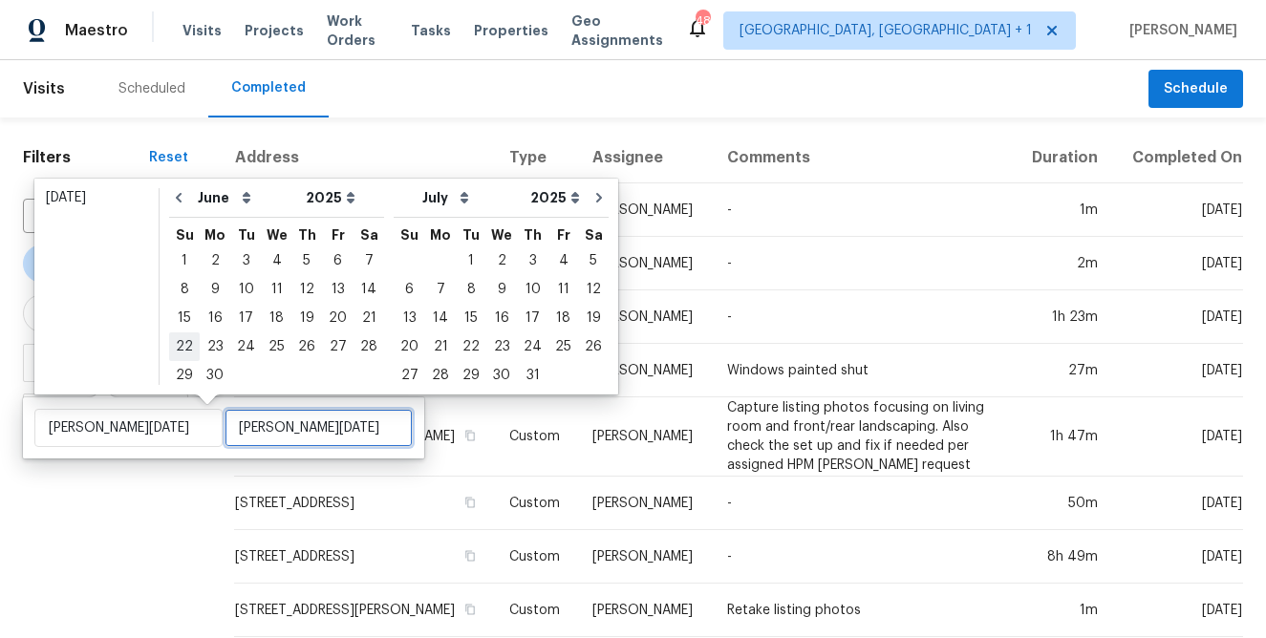
type input "Sun, Jun 22"
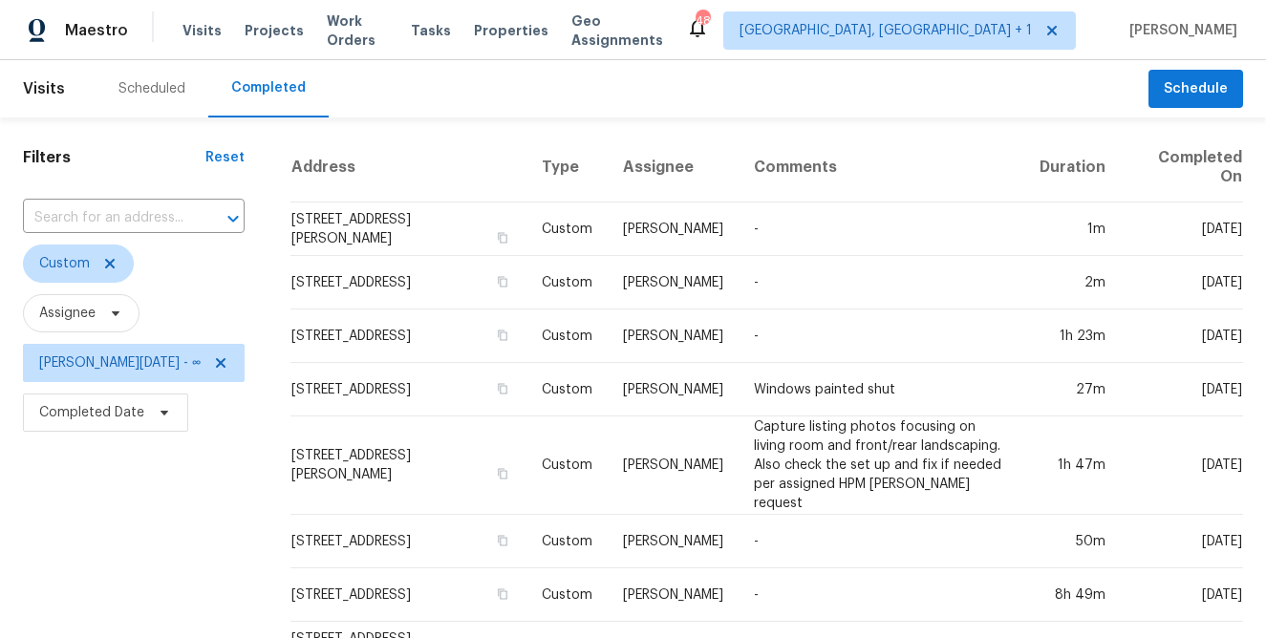
drag, startPoint x: 157, startPoint y: 512, endPoint x: 143, endPoint y: 506, distance: 15.0
click at [117, 427] on span "Completed Date" at bounding box center [105, 413] width 165 height 38
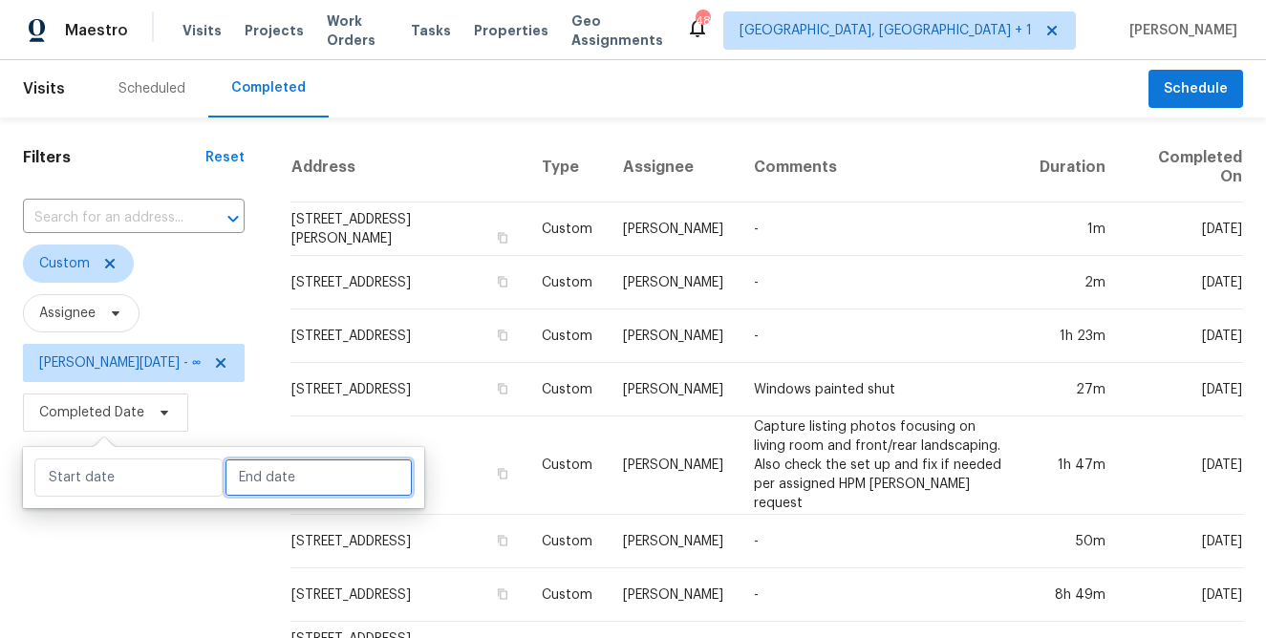
click at [268, 484] on input "text" at bounding box center [319, 478] width 188 height 38
select select "7"
select select "2025"
select select "8"
select select "2025"
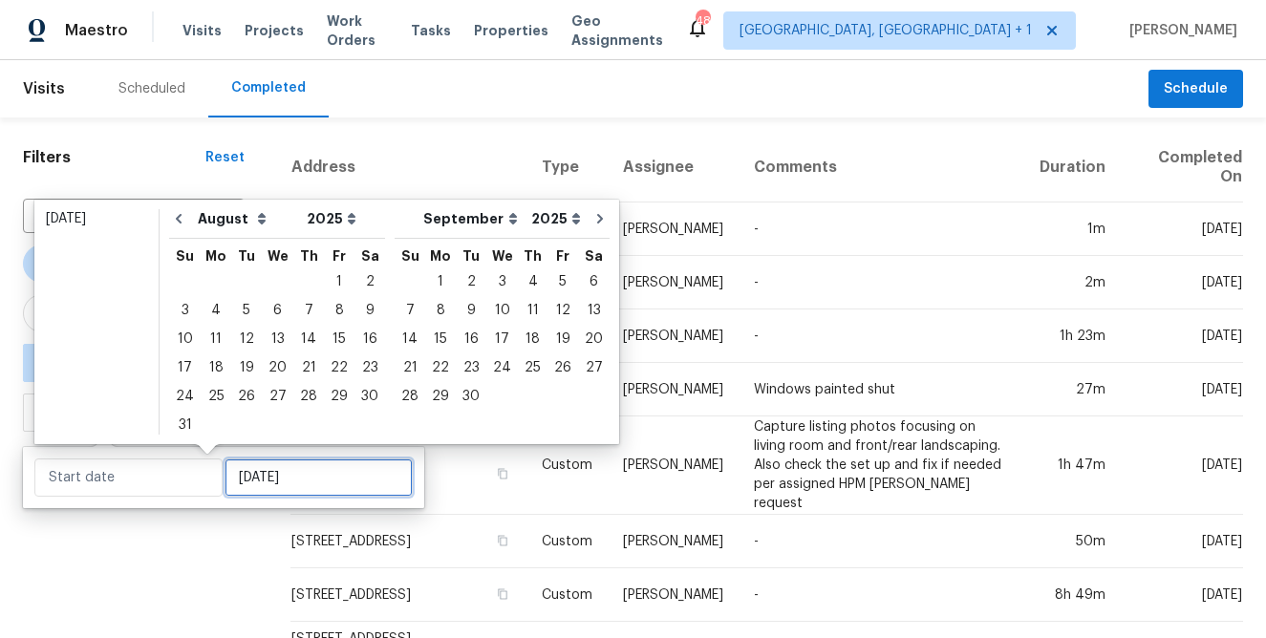
type input "Thu, Sep 25"
type input "Thu, Aug 28"
click at [327, 365] on div "22" at bounding box center [339, 368] width 31 height 27
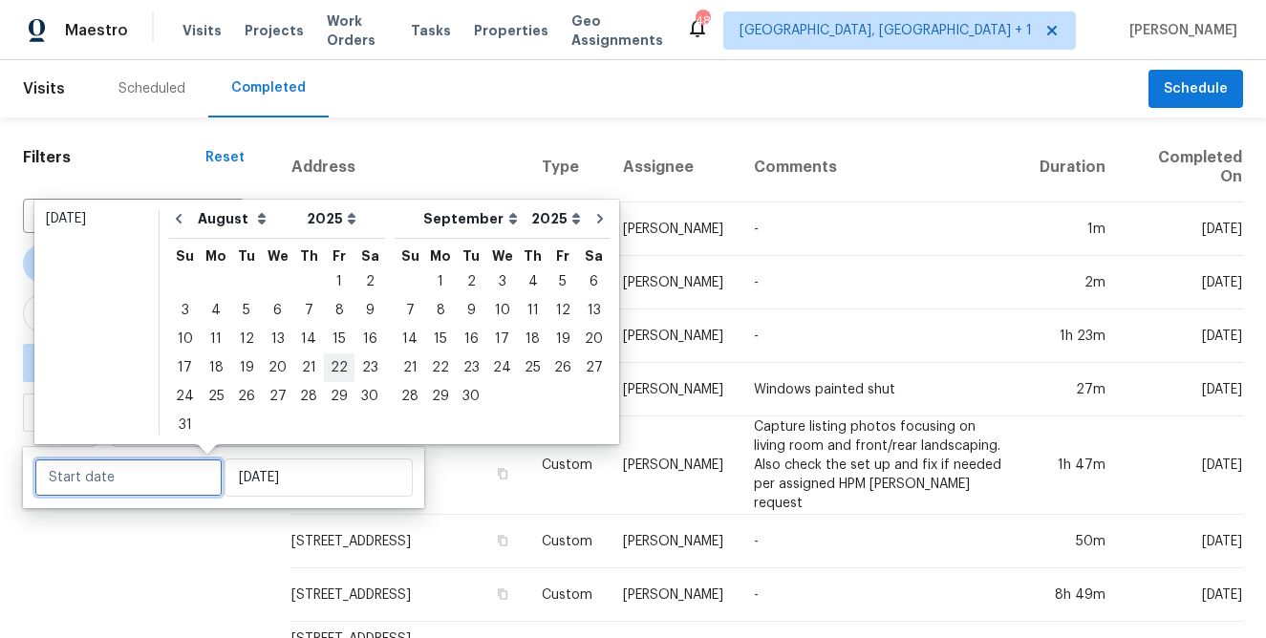
type input "Fri, Aug 22"
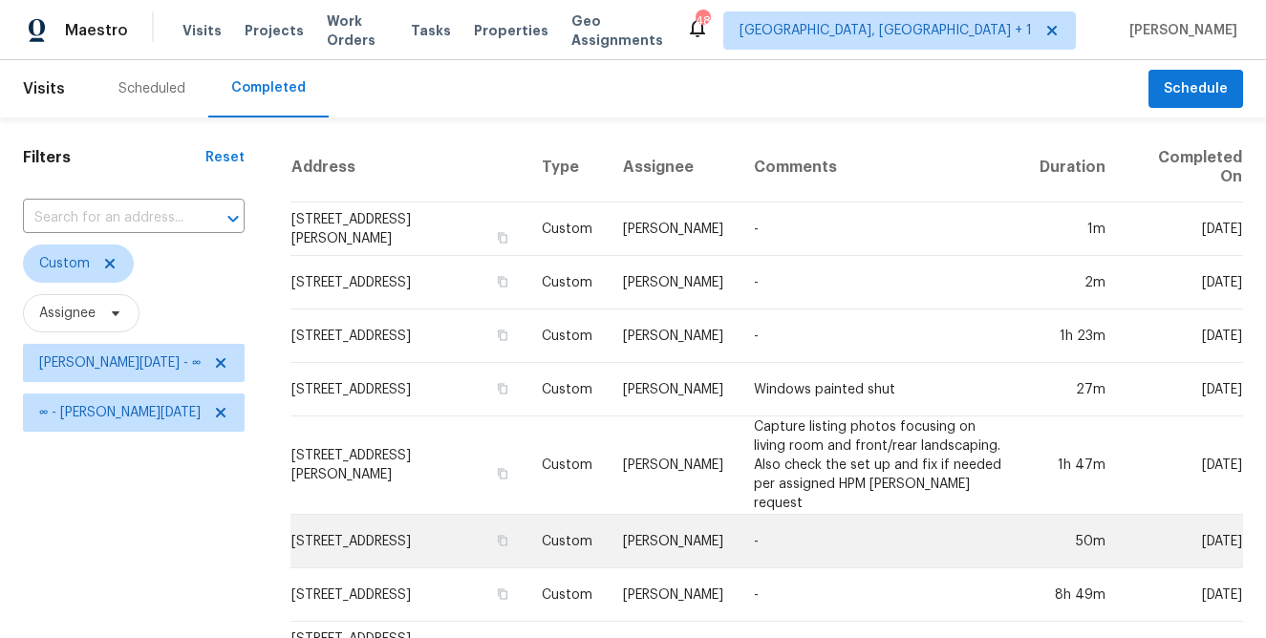
drag, startPoint x: 169, startPoint y: 552, endPoint x: 276, endPoint y: 502, distance: 118.4
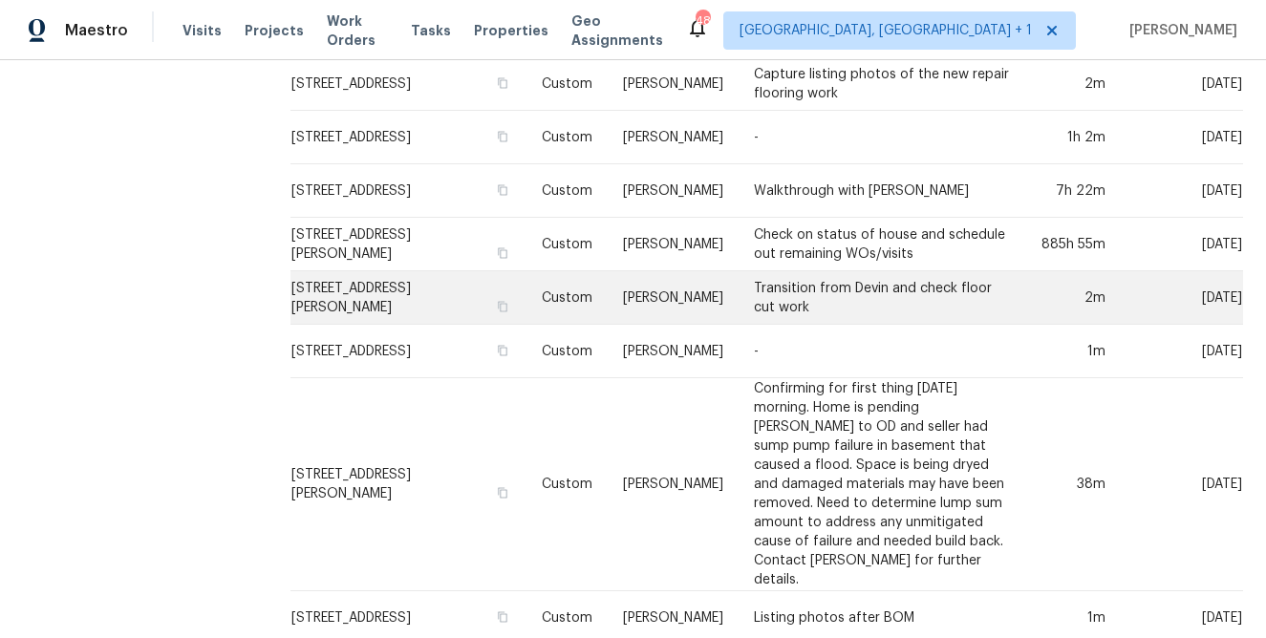
scroll to position [832, 0]
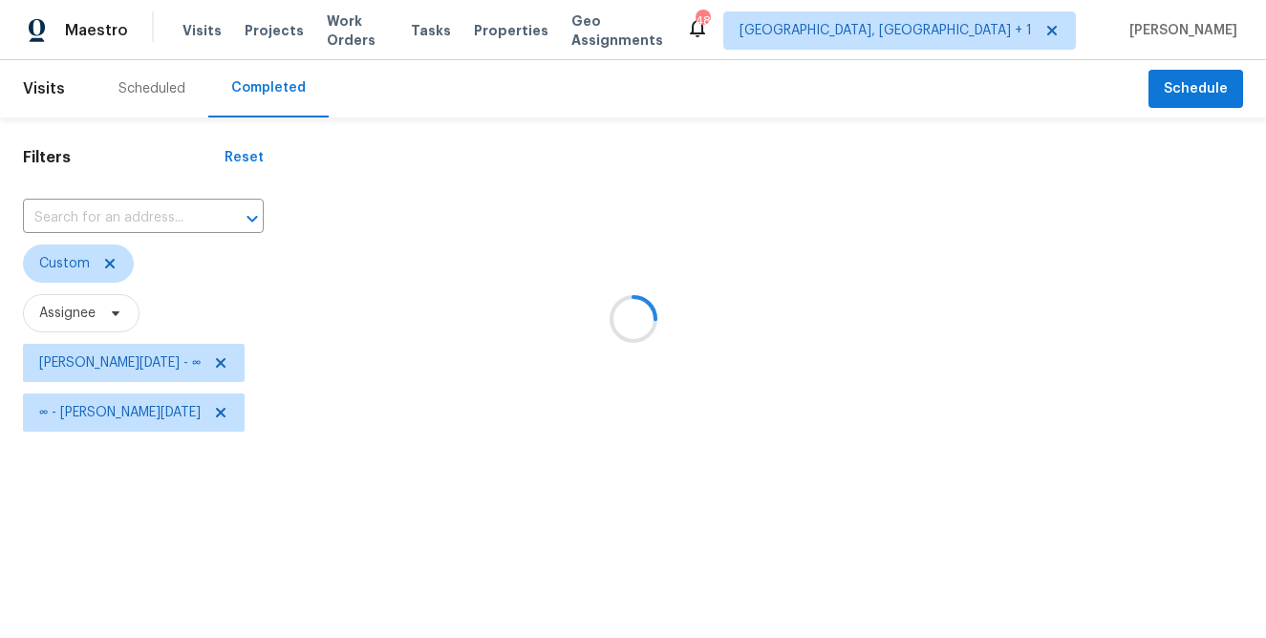
scroll to position [0, 0]
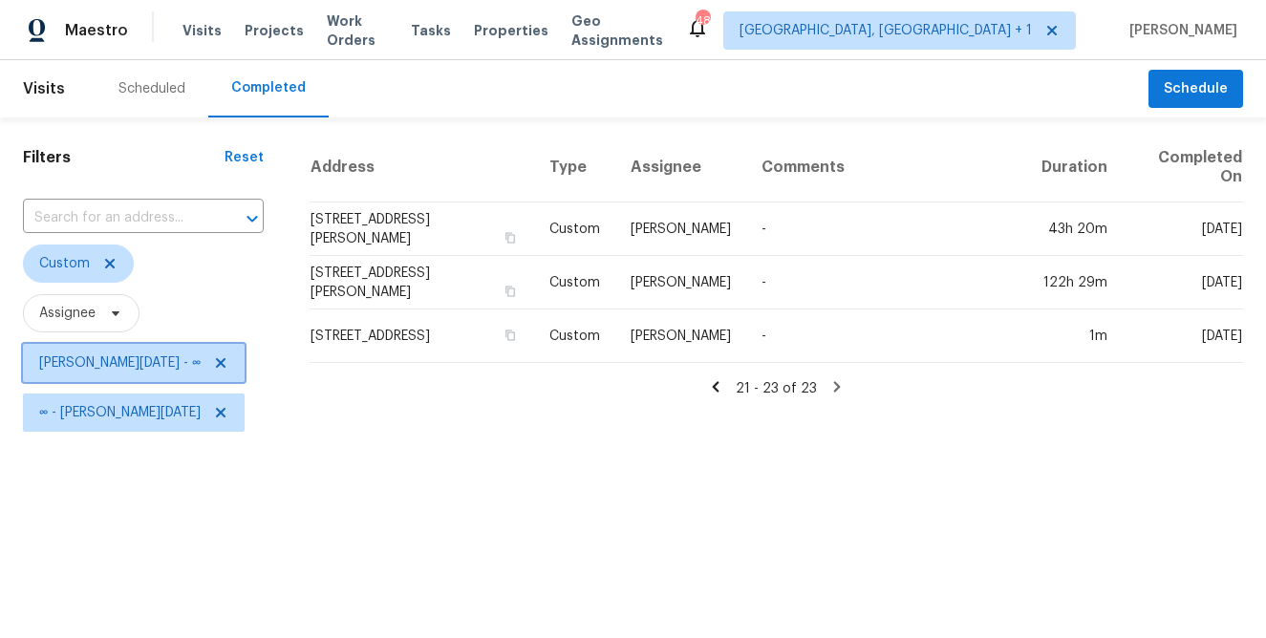
click at [97, 368] on span "Sun, Jun 01 - ∞" at bounding box center [119, 363] width 161 height 19
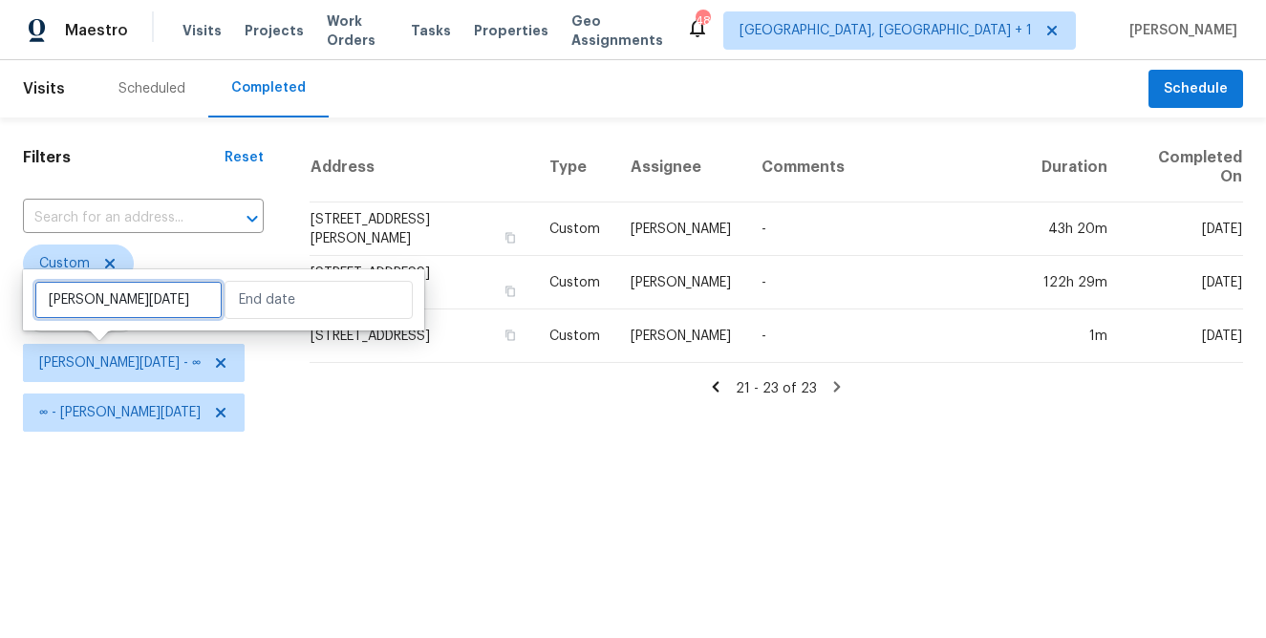
click at [92, 307] on input "Sun, Jun 01" at bounding box center [128, 300] width 188 height 38
select select "5"
select select "2025"
select select "6"
select select "2025"
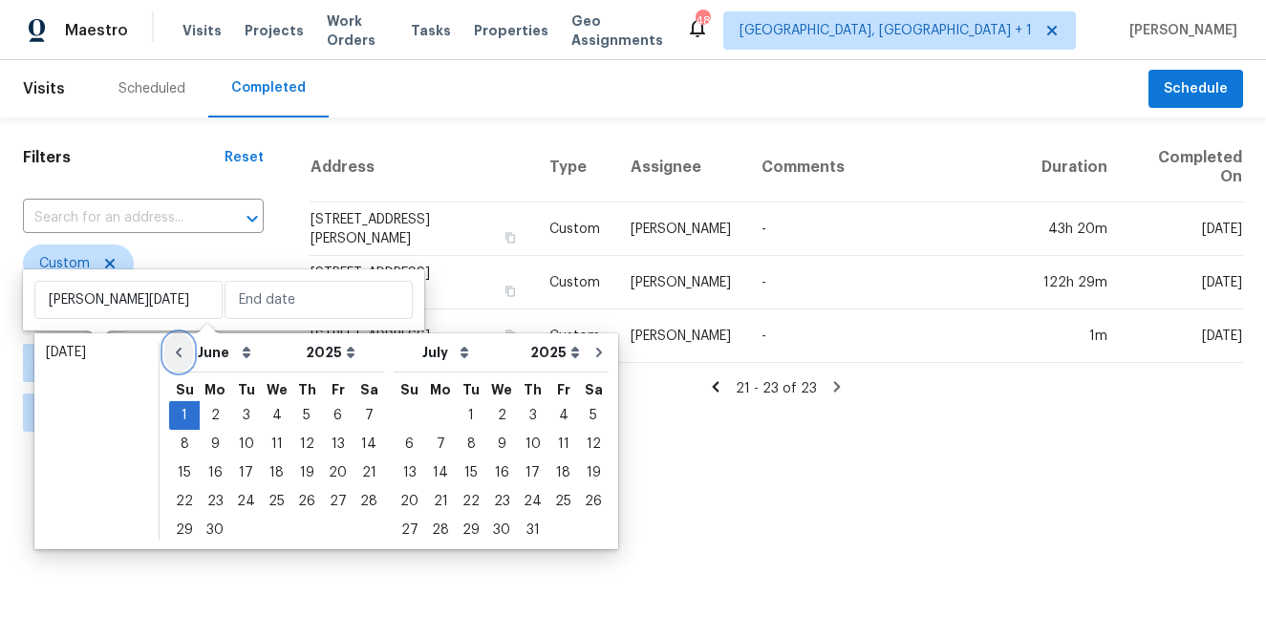
click at [172, 354] on icon "Go to previous month" at bounding box center [178, 352] width 15 height 15
select select "4"
select select "5"
click at [172, 354] on icon "Go to previous month" at bounding box center [178, 352] width 15 height 15
select select "3"
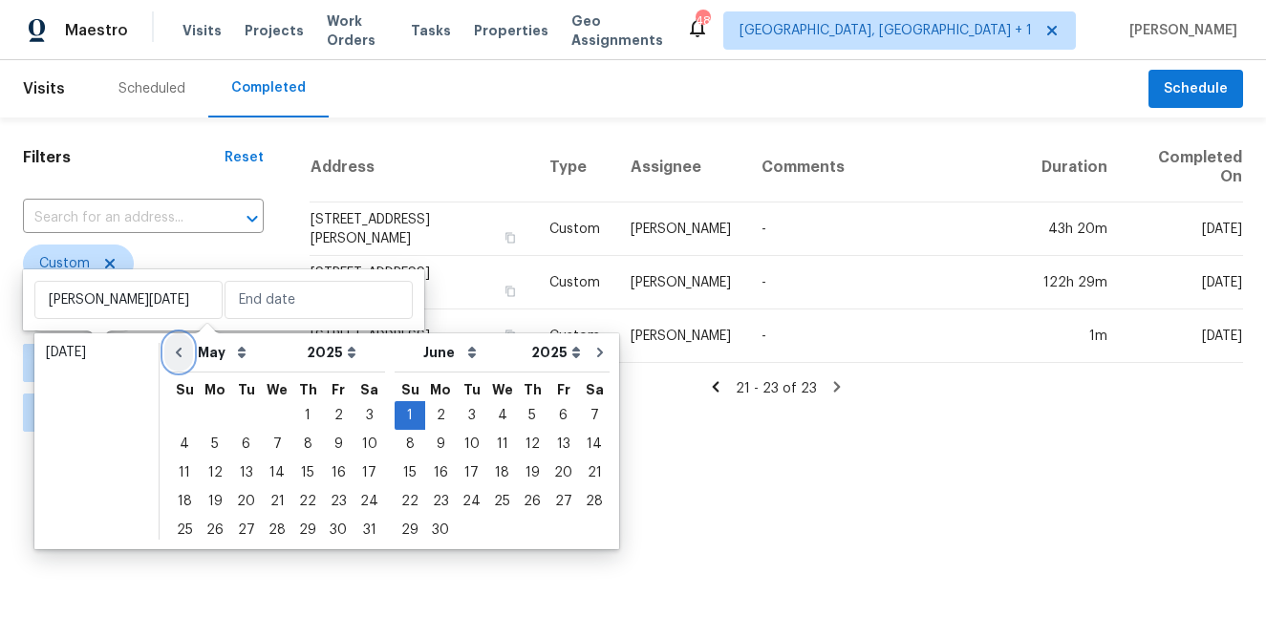
select select "4"
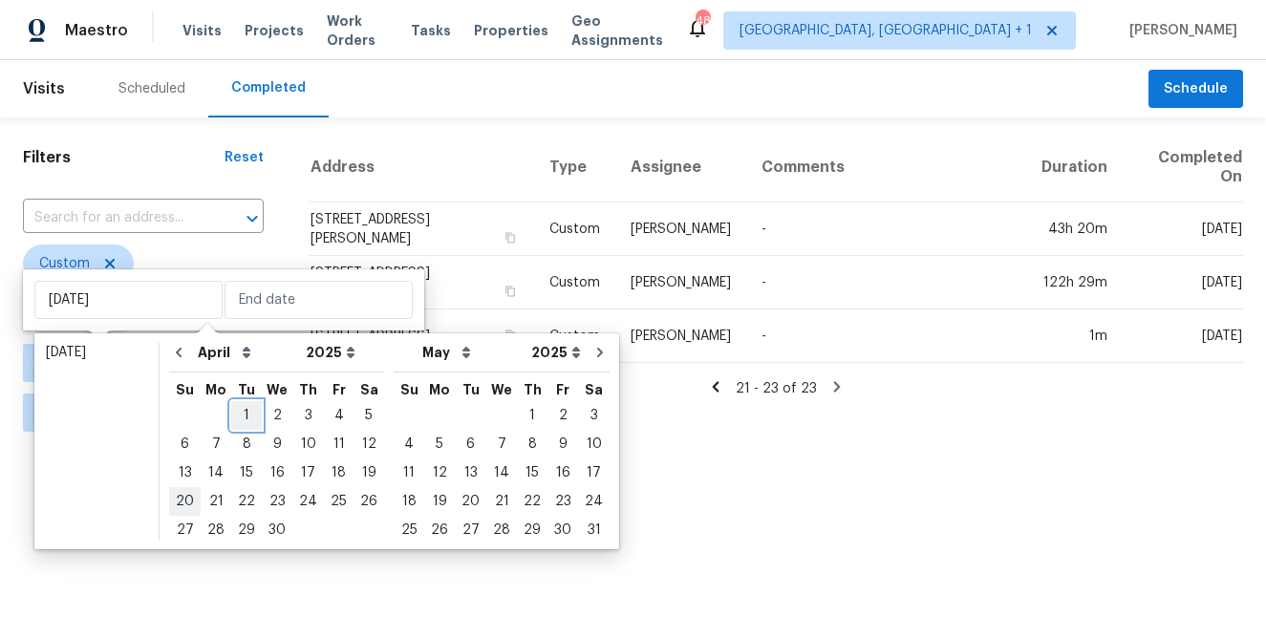
drag, startPoint x: 245, startPoint y: 413, endPoint x: 182, endPoint y: 486, distance: 96.9
click at [243, 413] on div "1" at bounding box center [246, 415] width 31 height 27
type input "Tue, Apr 01"
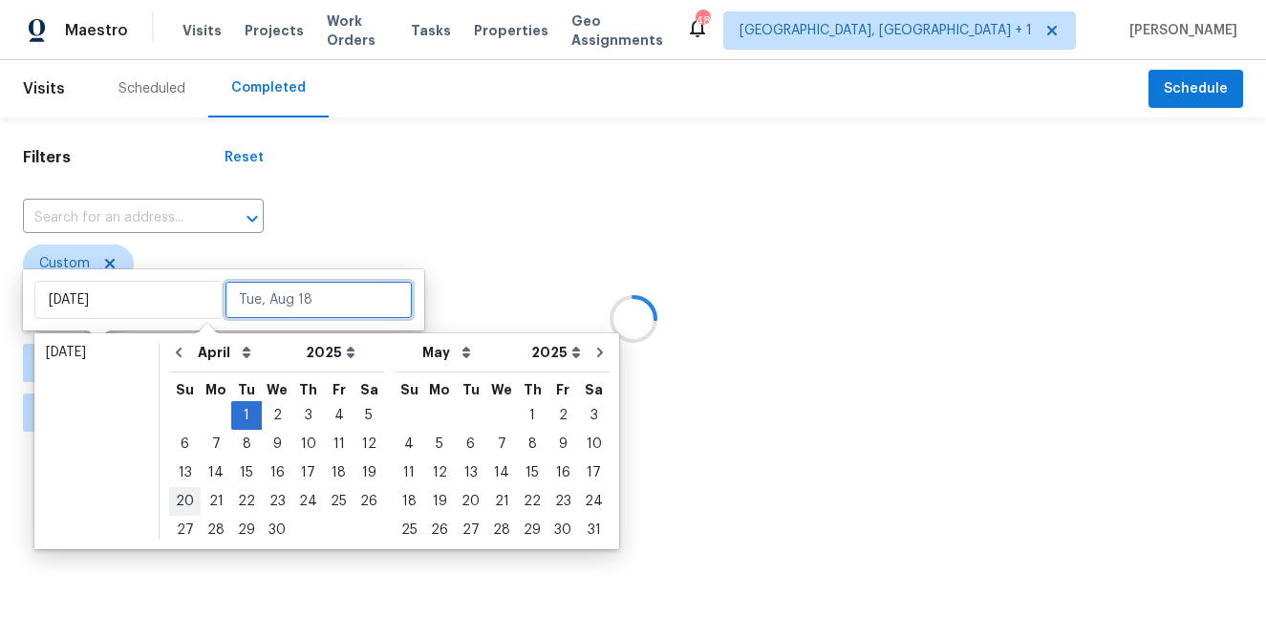
type input "Sun, Apr 20"
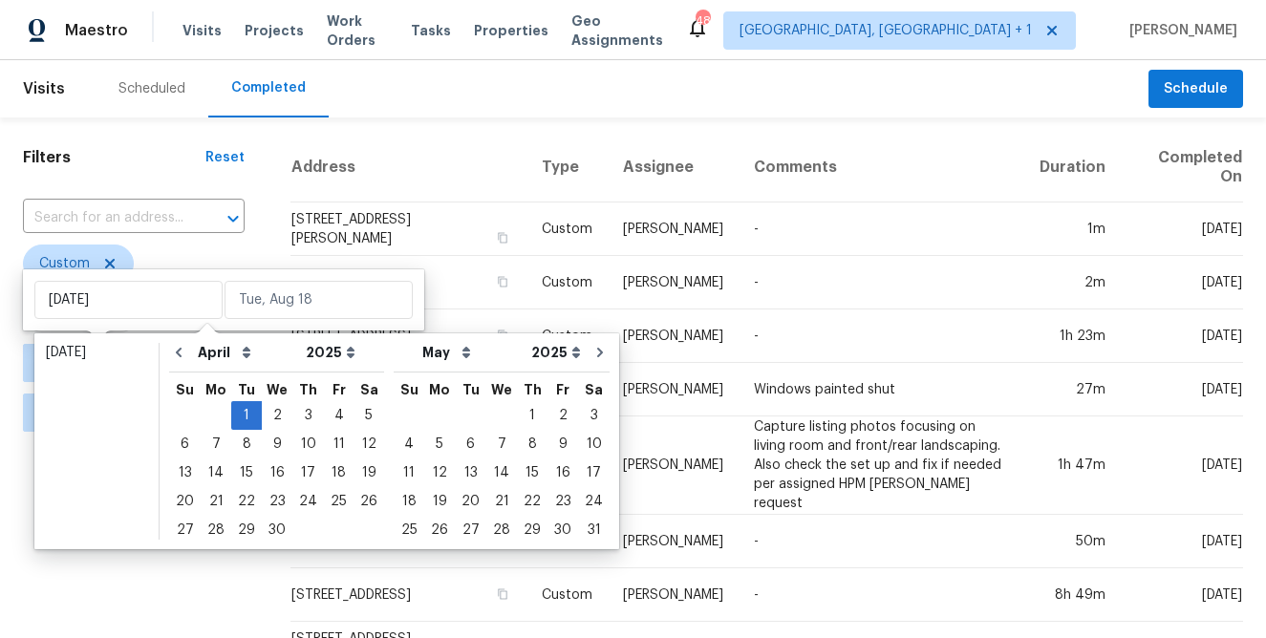
drag, startPoint x: 65, startPoint y: 575, endPoint x: 100, endPoint y: 564, distance: 37.2
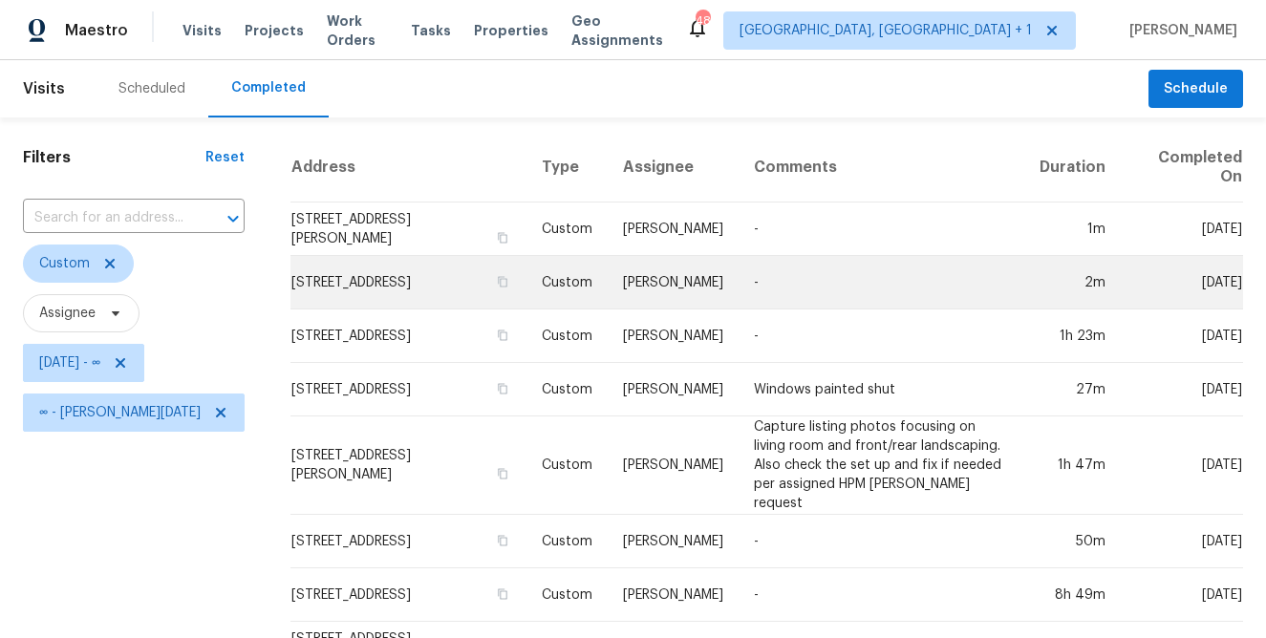
click at [369, 284] on td "952 Devonshire Cir, Purcellville, VA 20132" at bounding box center [408, 283] width 236 height 54
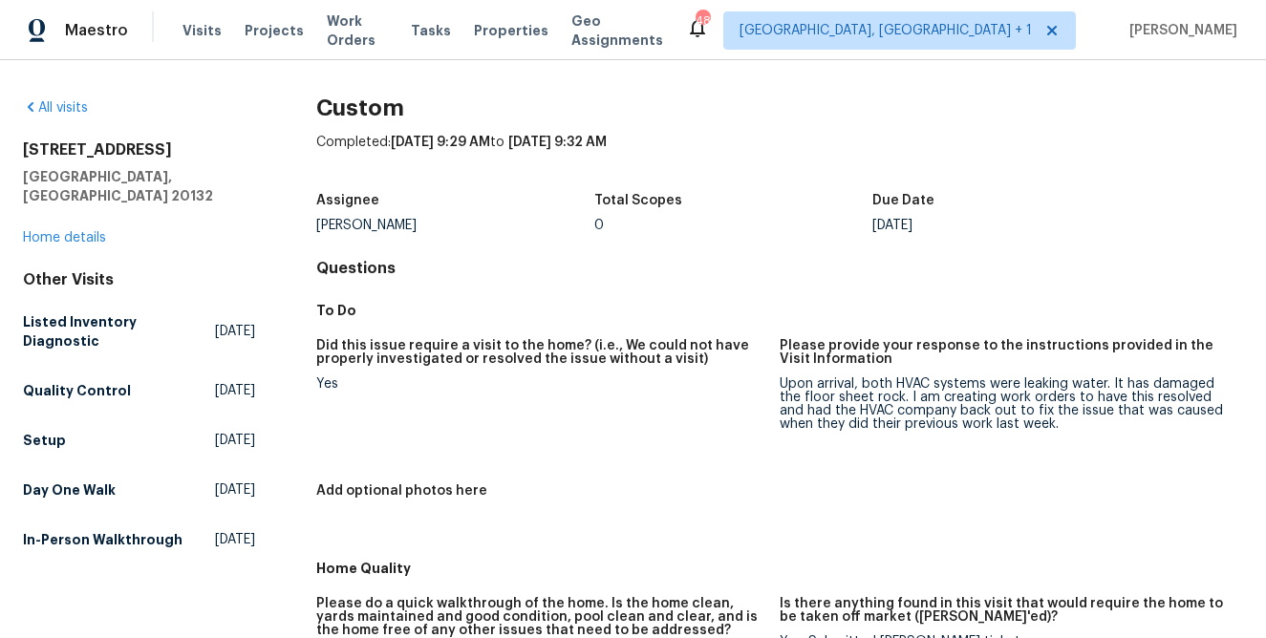
scroll to position [1, 0]
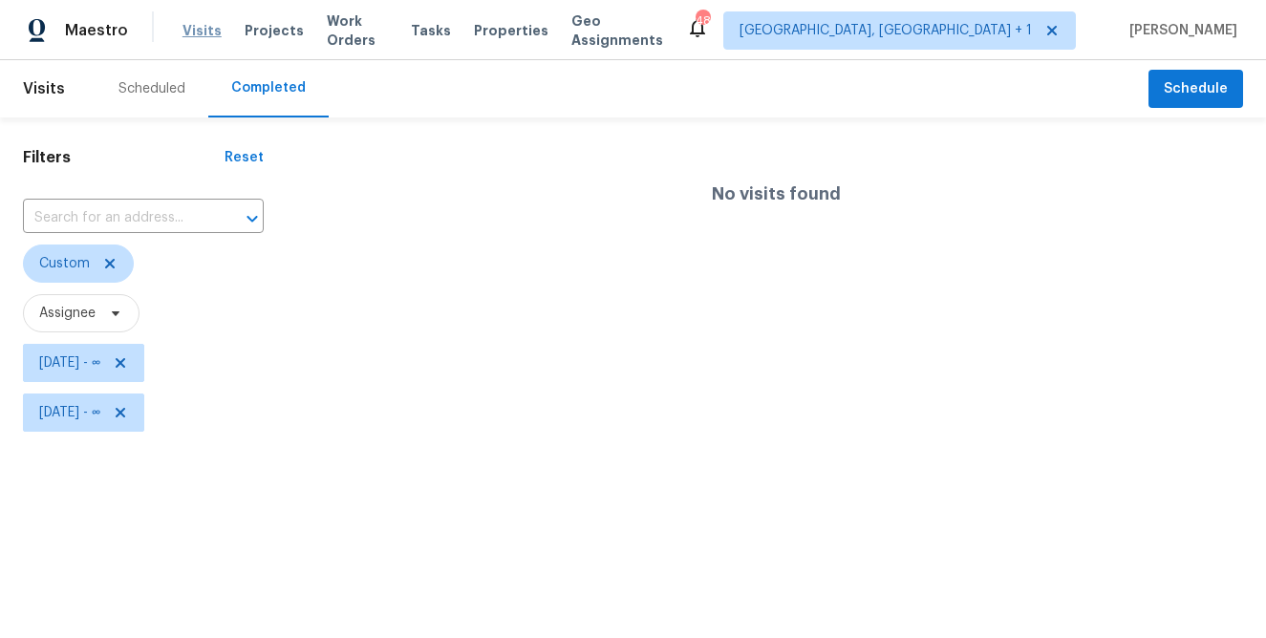
click at [190, 33] on span "Visits" at bounding box center [202, 30] width 39 height 19
